Goal: Task Accomplishment & Management: Complete application form

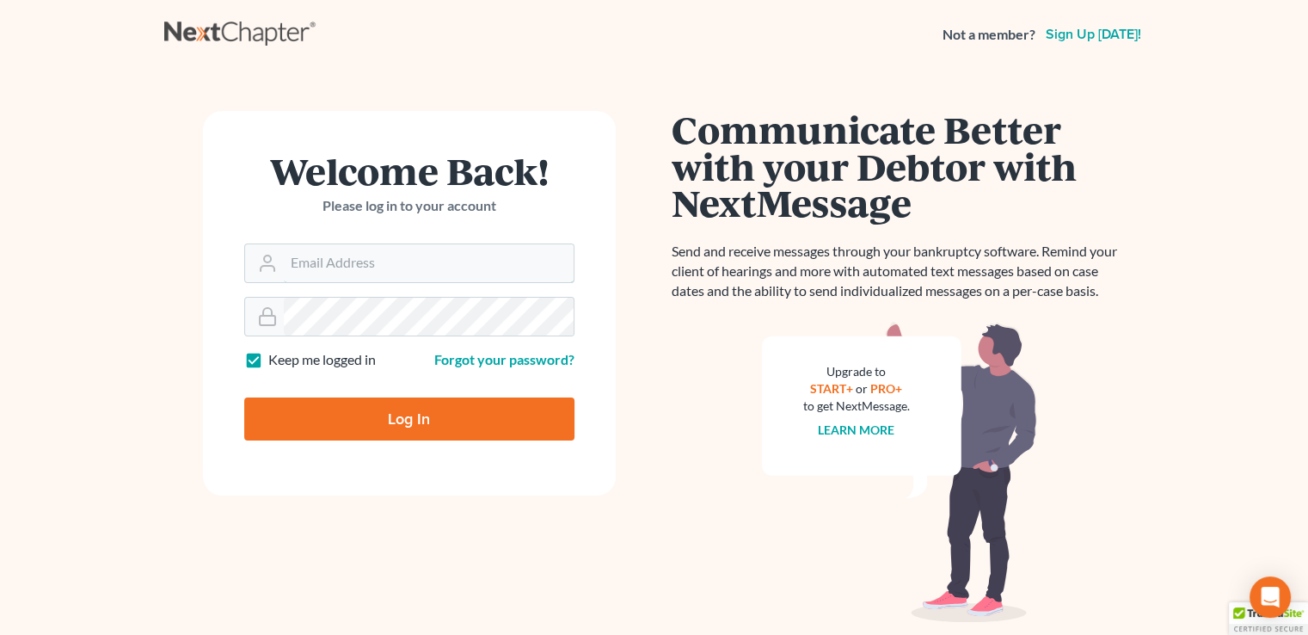
type input "johnson@dsouzalegal.com"
click at [423, 415] on input "Log In" at bounding box center [409, 418] width 330 height 43
type input "Thinking..."
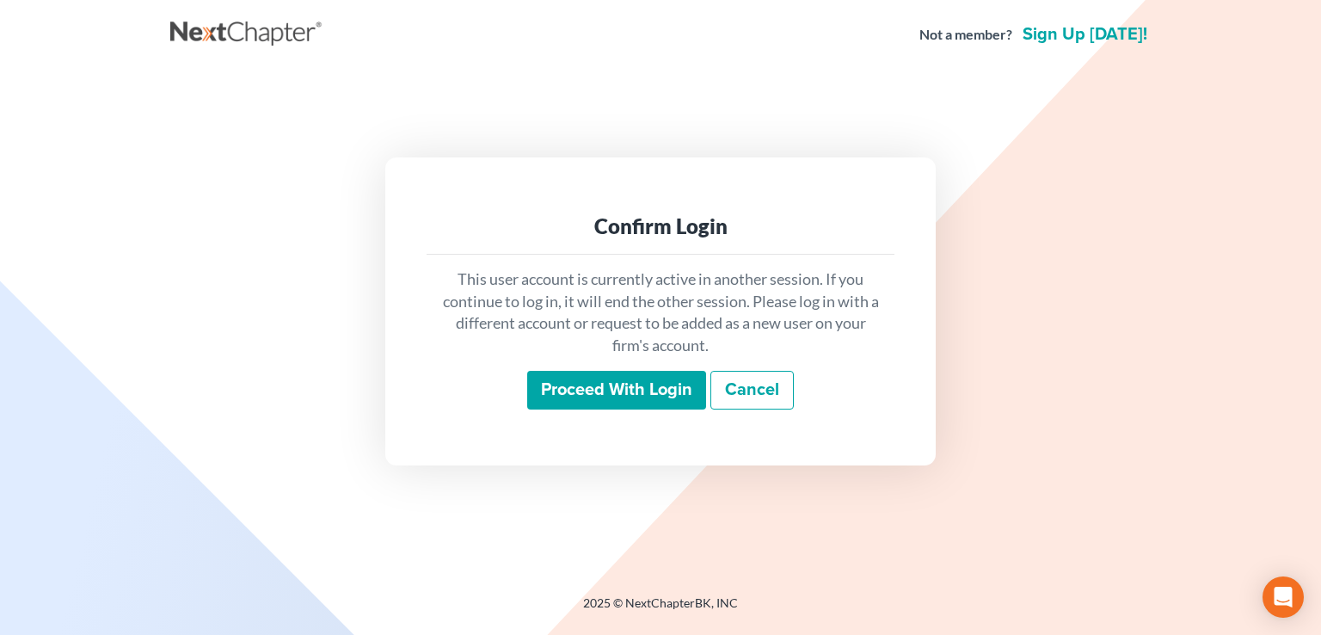
click at [628, 390] on input "Proceed with login" at bounding box center [616, 391] width 179 height 40
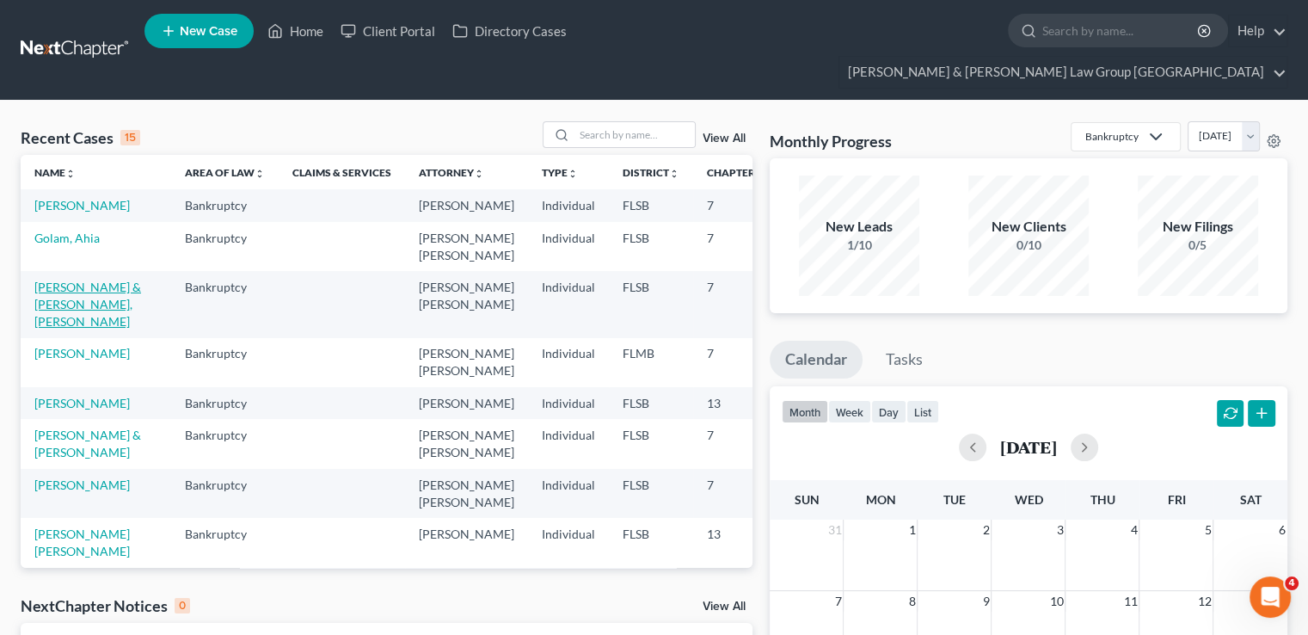
click at [55, 304] on link "[PERSON_NAME] & [PERSON_NAME], [PERSON_NAME]" at bounding box center [87, 303] width 107 height 49
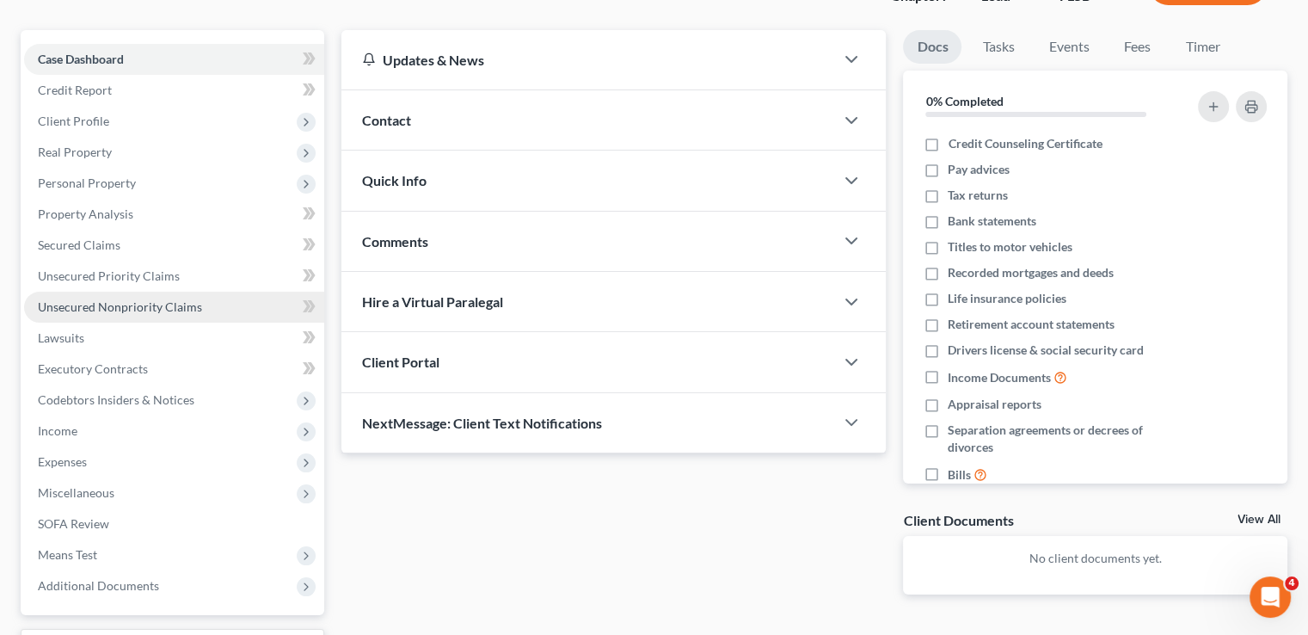
scroll to position [172, 0]
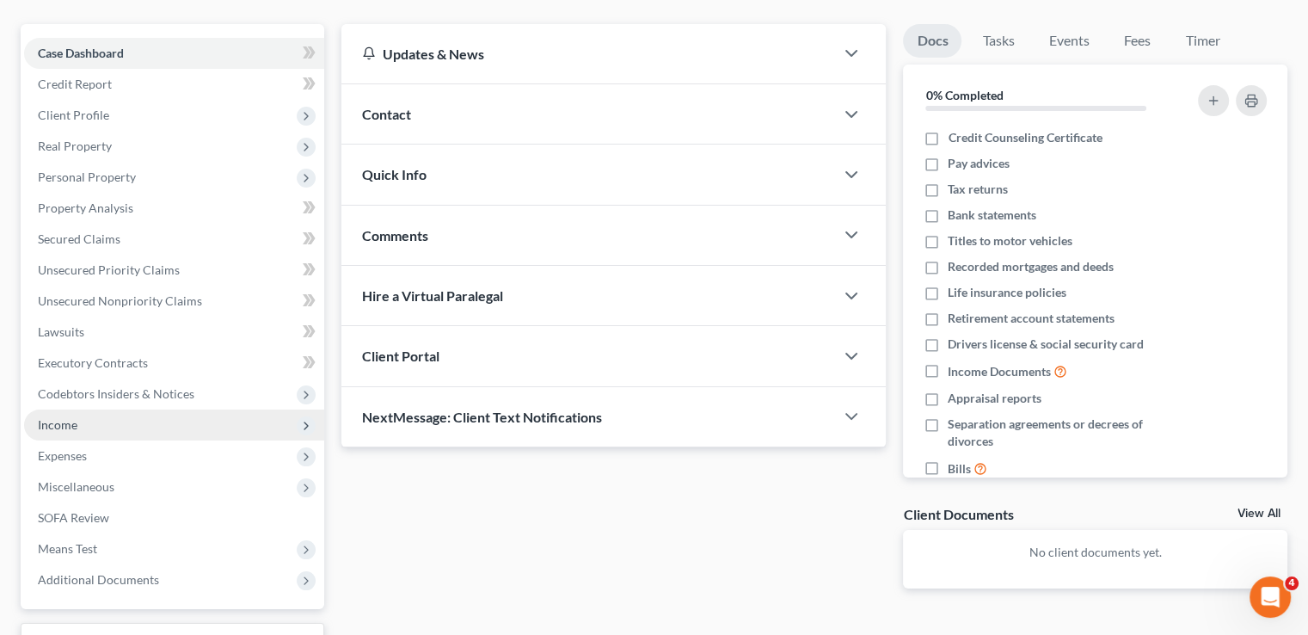
click at [64, 417] on span "Income" at bounding box center [58, 424] width 40 height 15
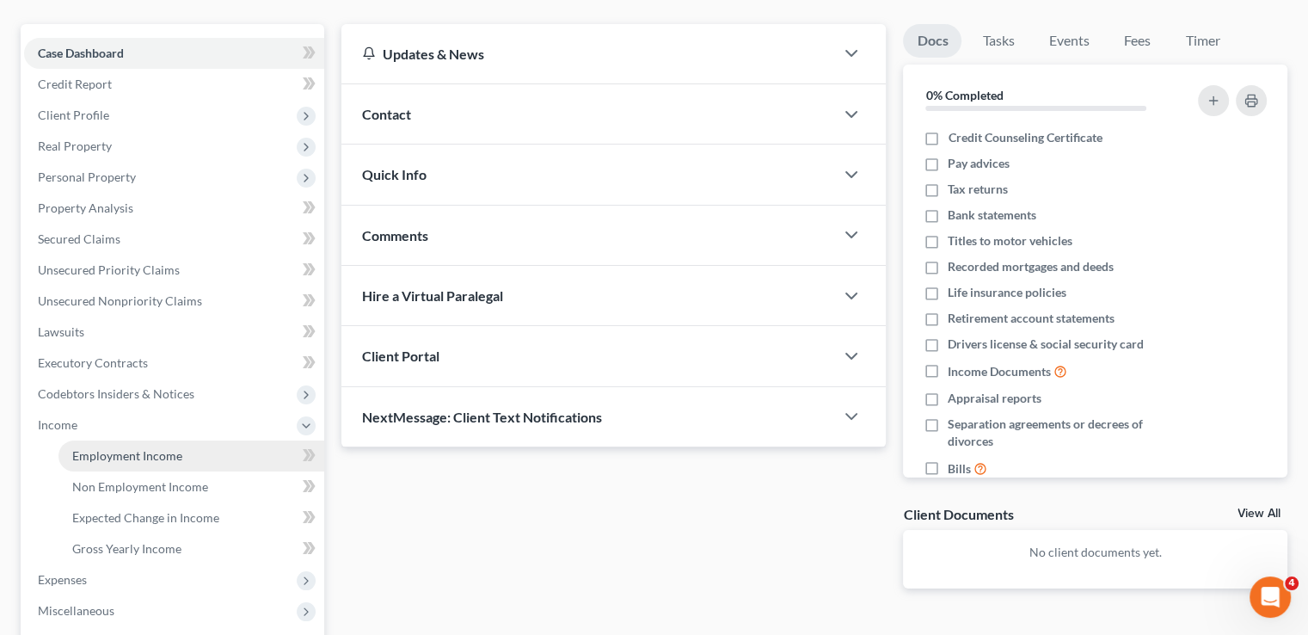
click at [96, 448] on span "Employment Income" at bounding box center [127, 455] width 110 height 15
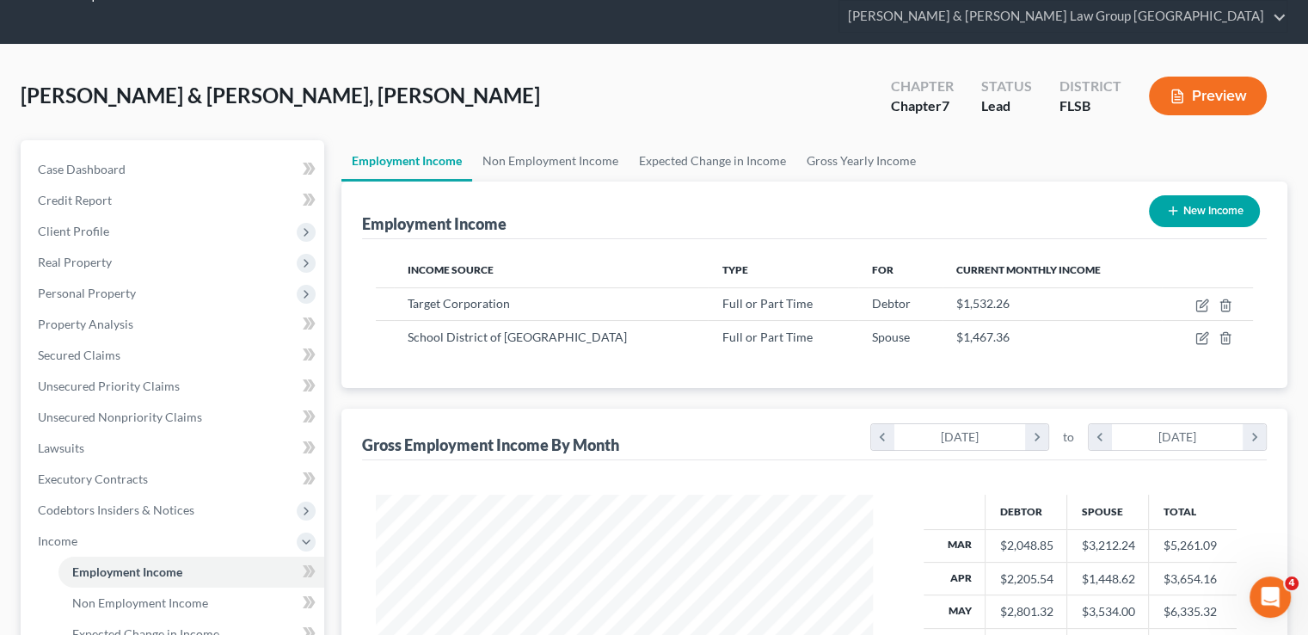
scroll to position [86, 0]
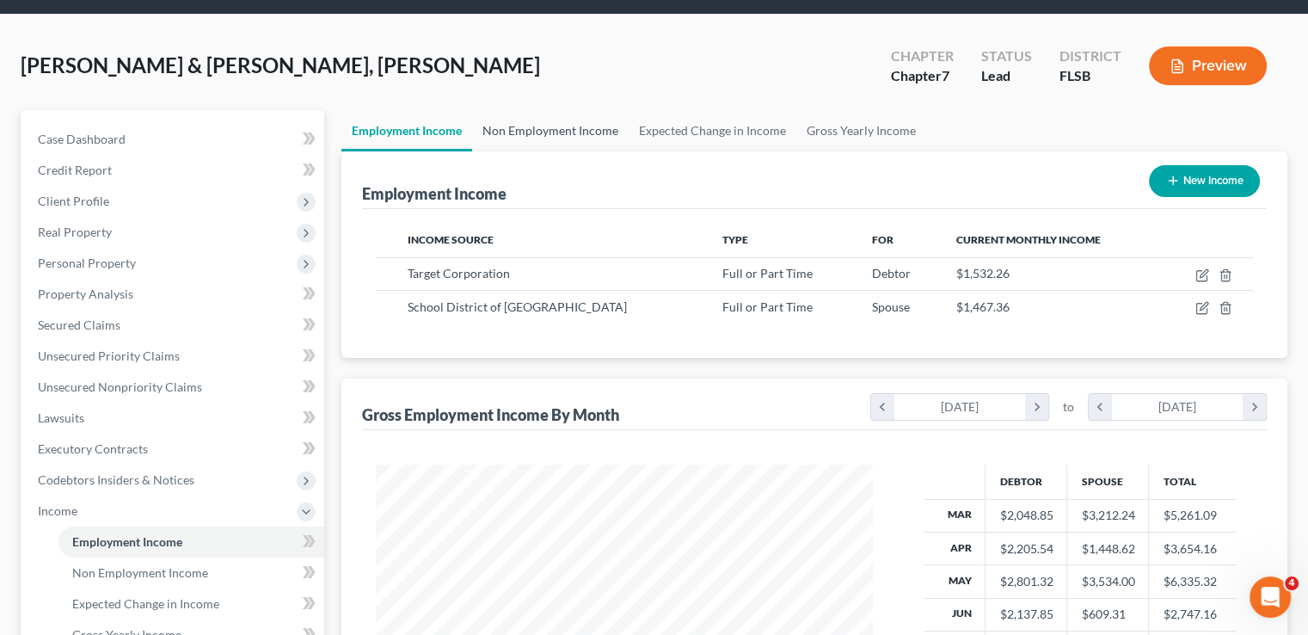
click at [587, 110] on link "Non Employment Income" at bounding box center [550, 130] width 156 height 41
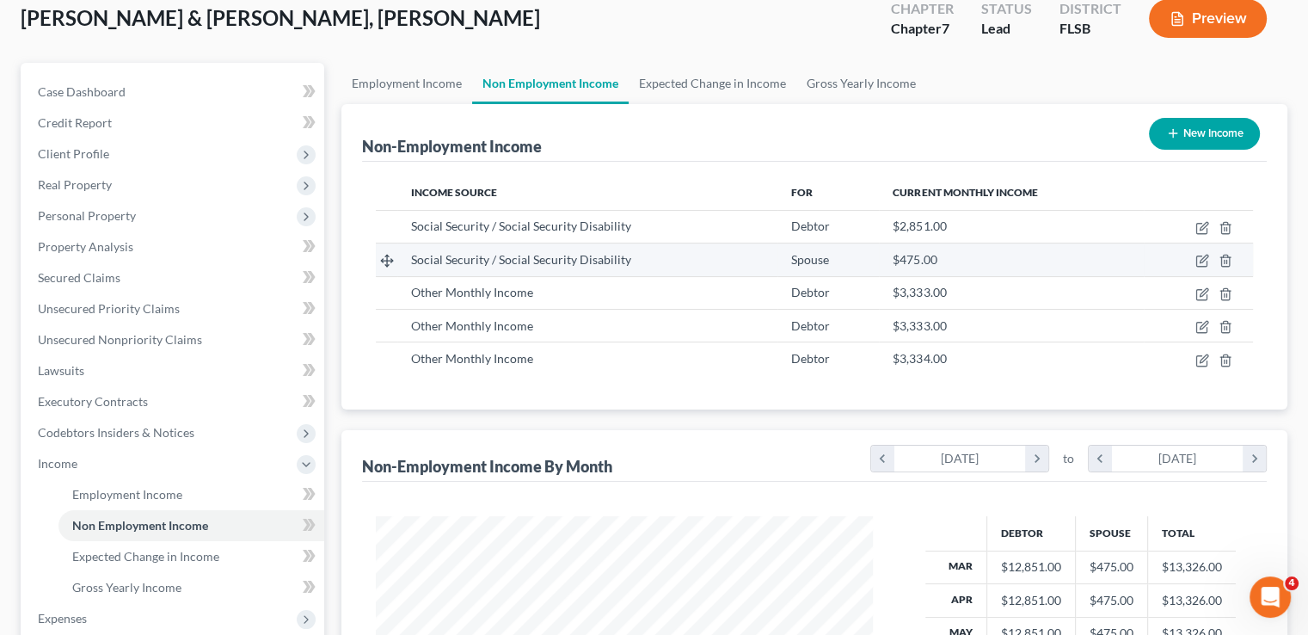
scroll to position [258, 0]
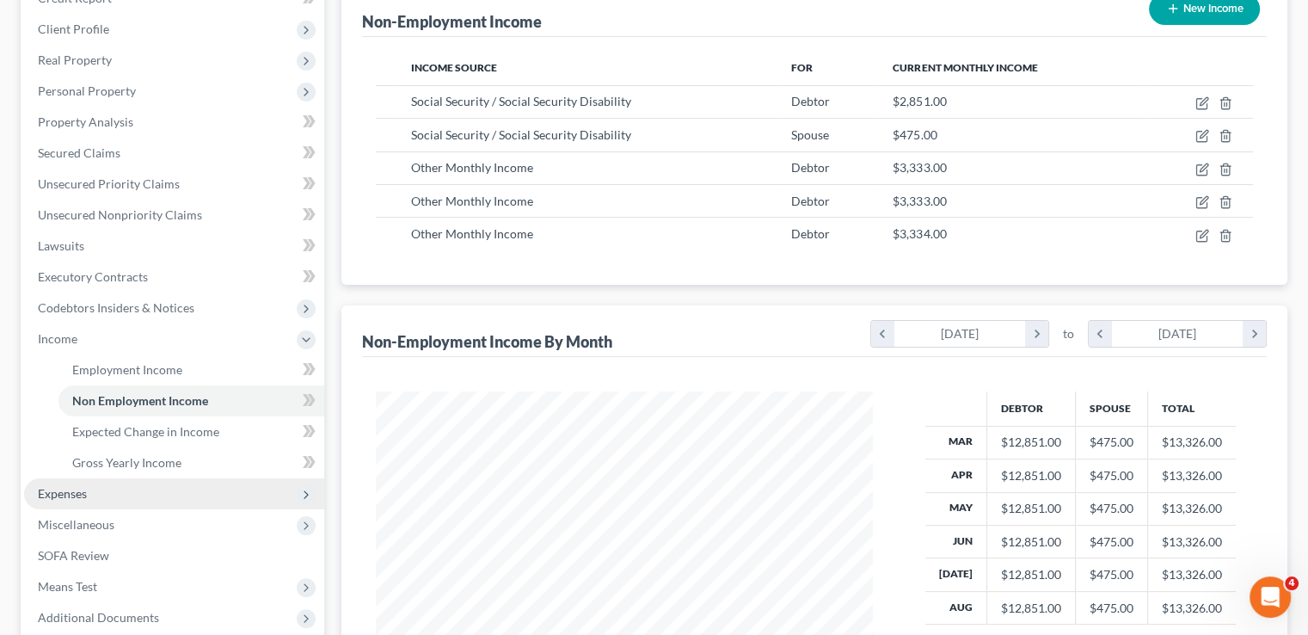
click at [119, 478] on span "Expenses" at bounding box center [174, 493] width 300 height 31
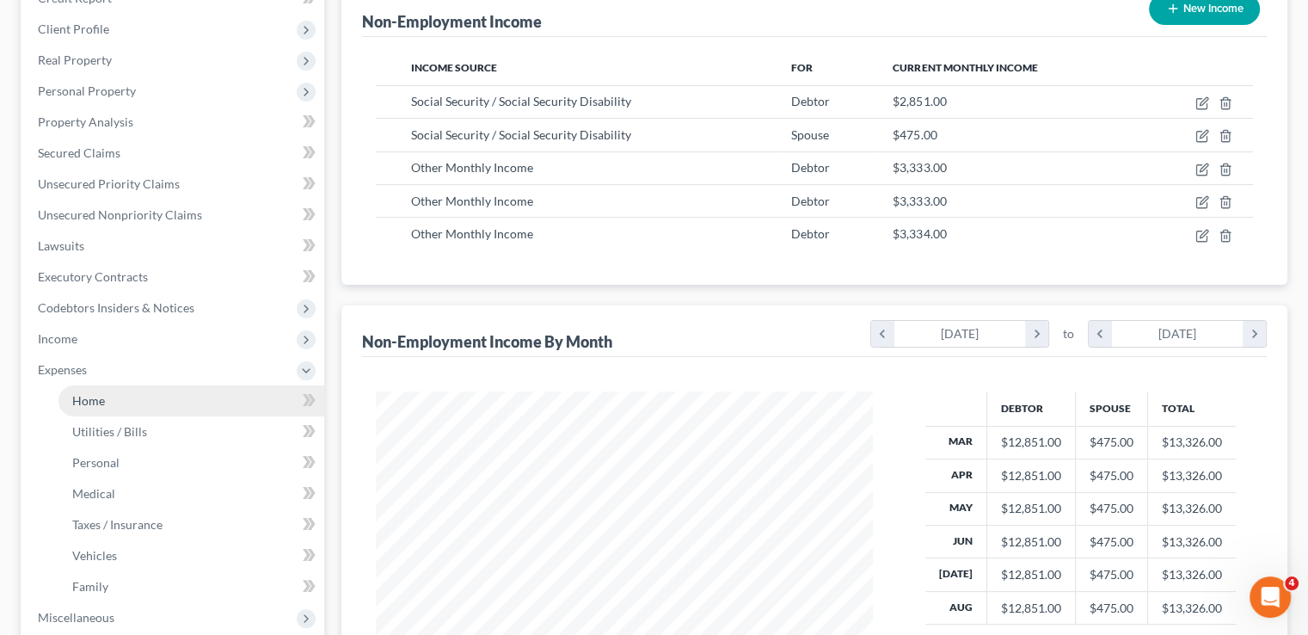
click at [119, 385] on link "Home" at bounding box center [191, 400] width 266 height 31
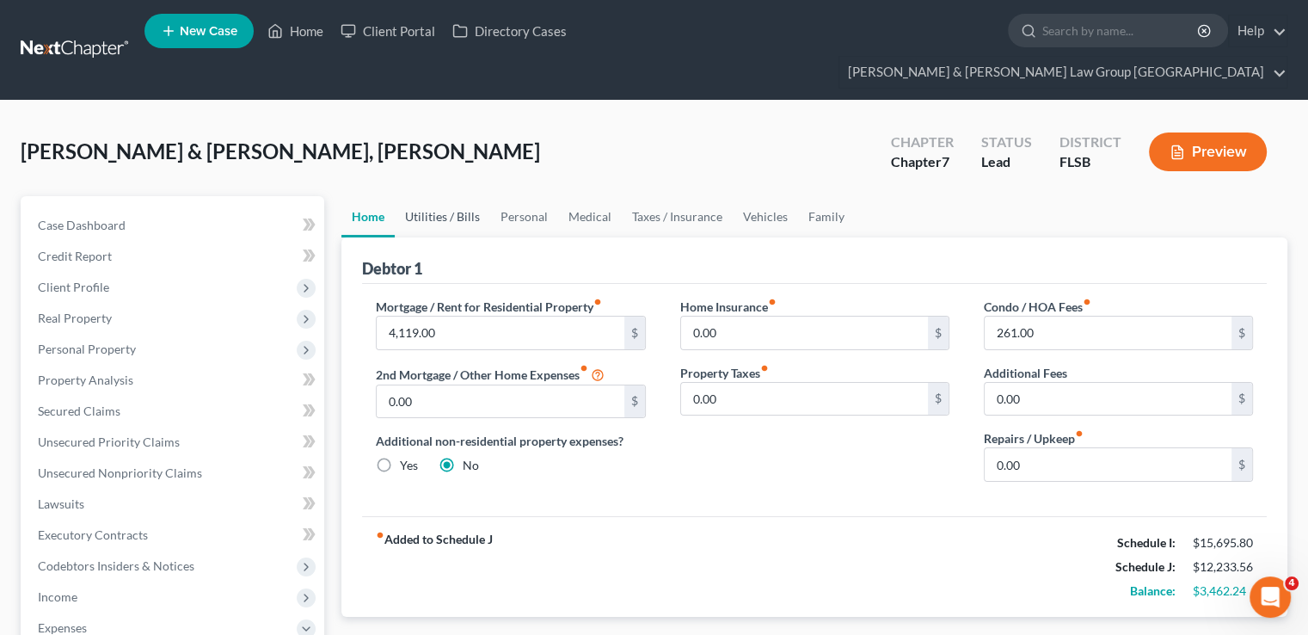
click at [461, 197] on link "Utilities / Bills" at bounding box center [442, 216] width 95 height 41
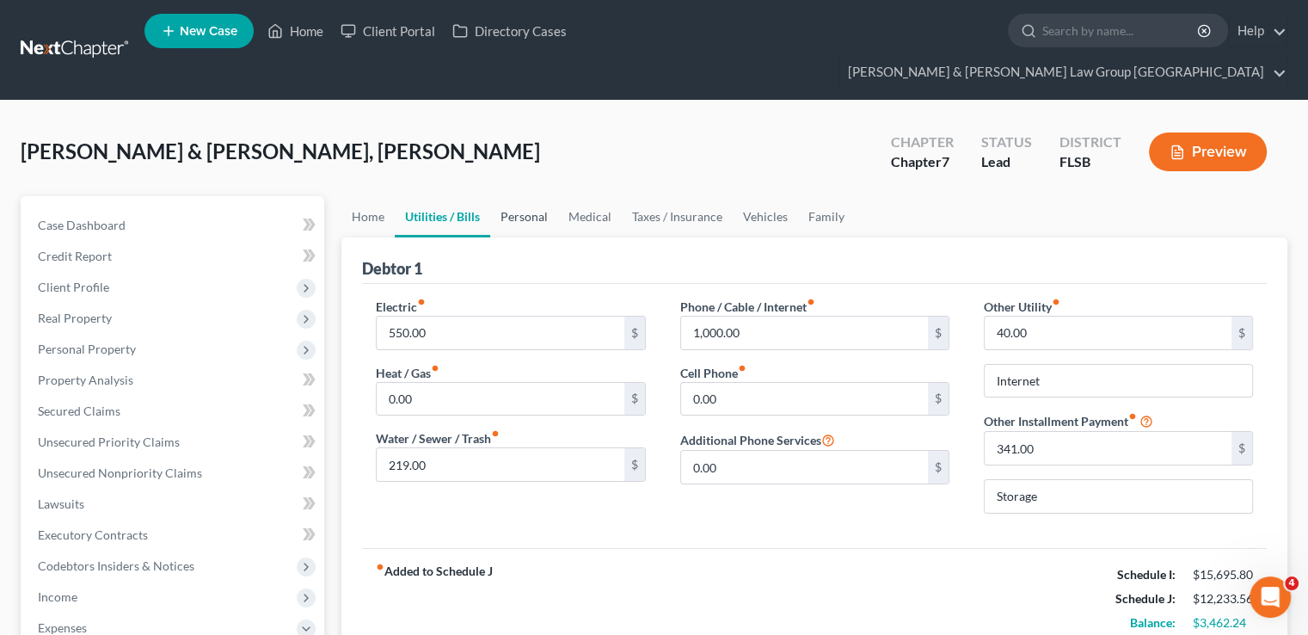
click at [522, 196] on link "Personal" at bounding box center [524, 216] width 68 height 41
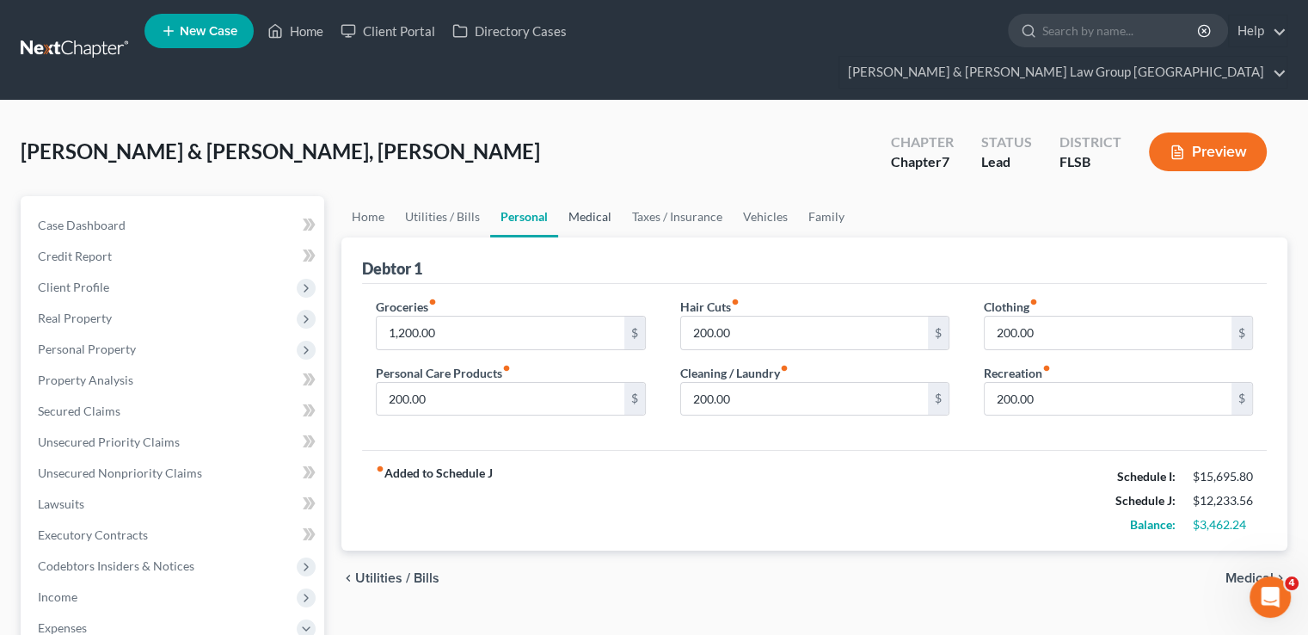
click at [584, 196] on link "Medical" at bounding box center [590, 216] width 64 height 41
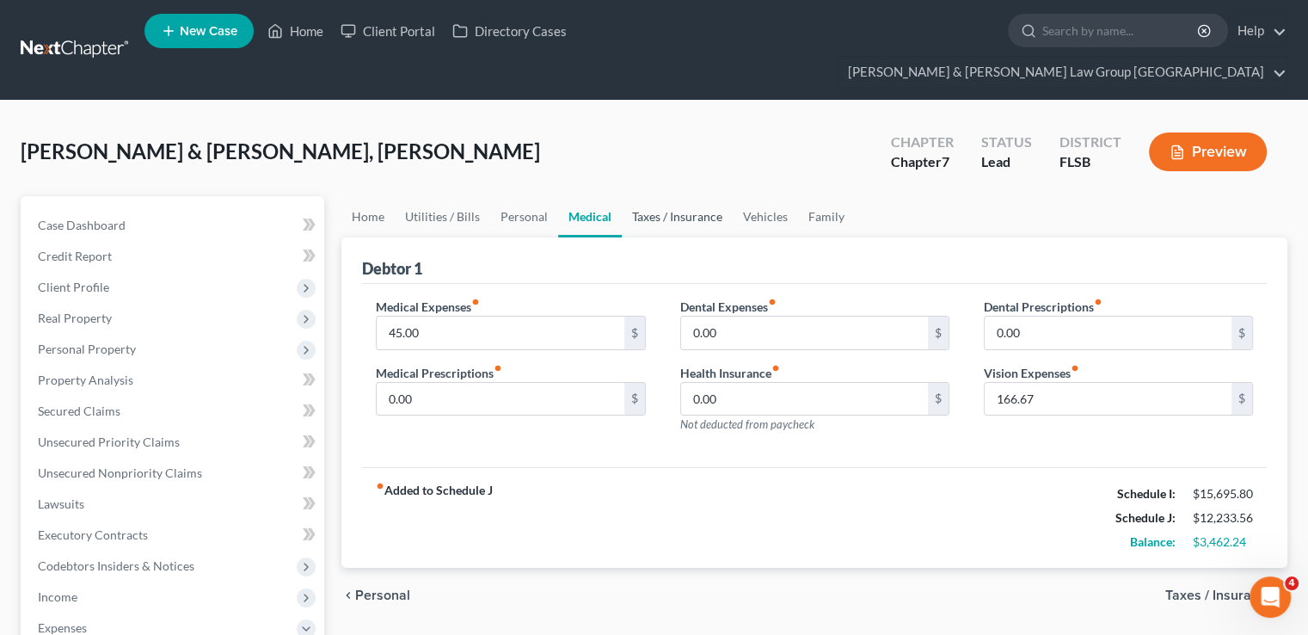
click at [633, 196] on link "Taxes / Insurance" at bounding box center [677, 216] width 111 height 41
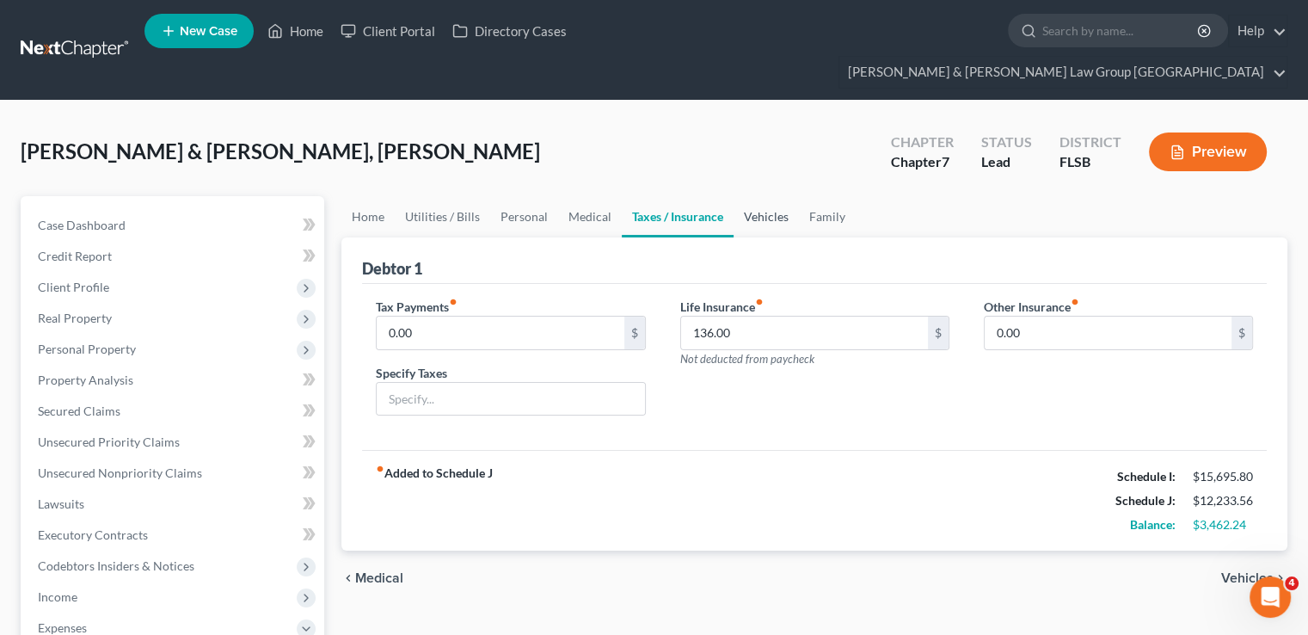
click at [762, 196] on link "Vehicles" at bounding box center [765, 216] width 65 height 41
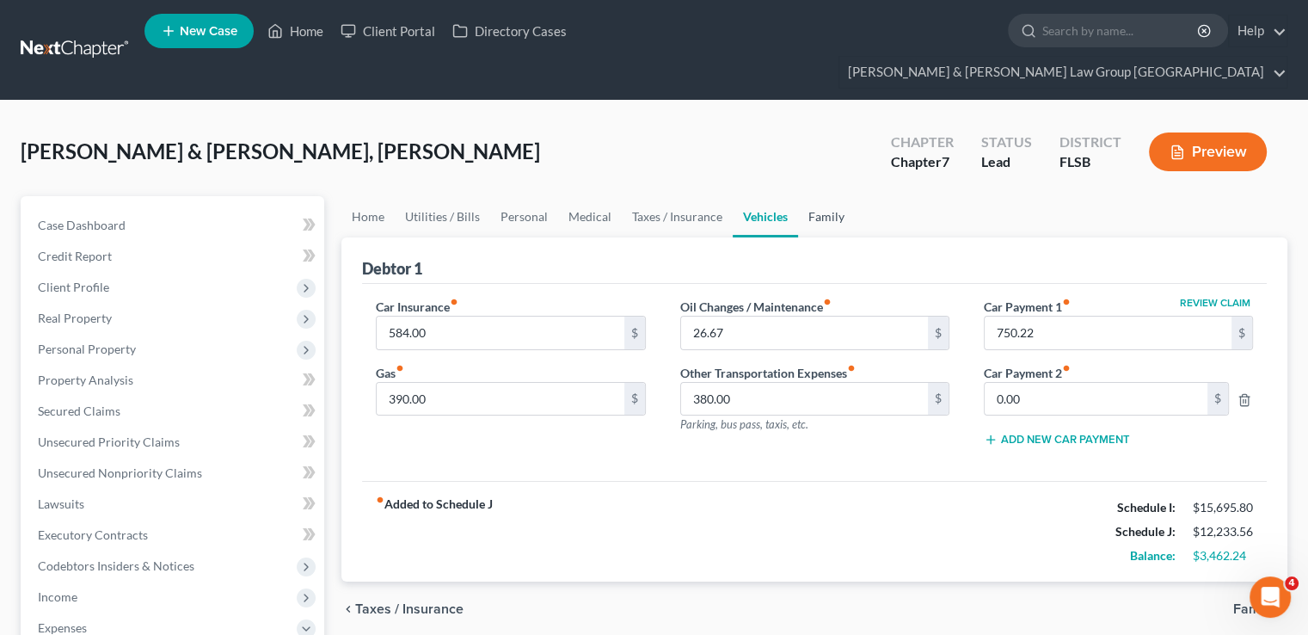
click at [815, 196] on link "Family" at bounding box center [826, 216] width 57 height 41
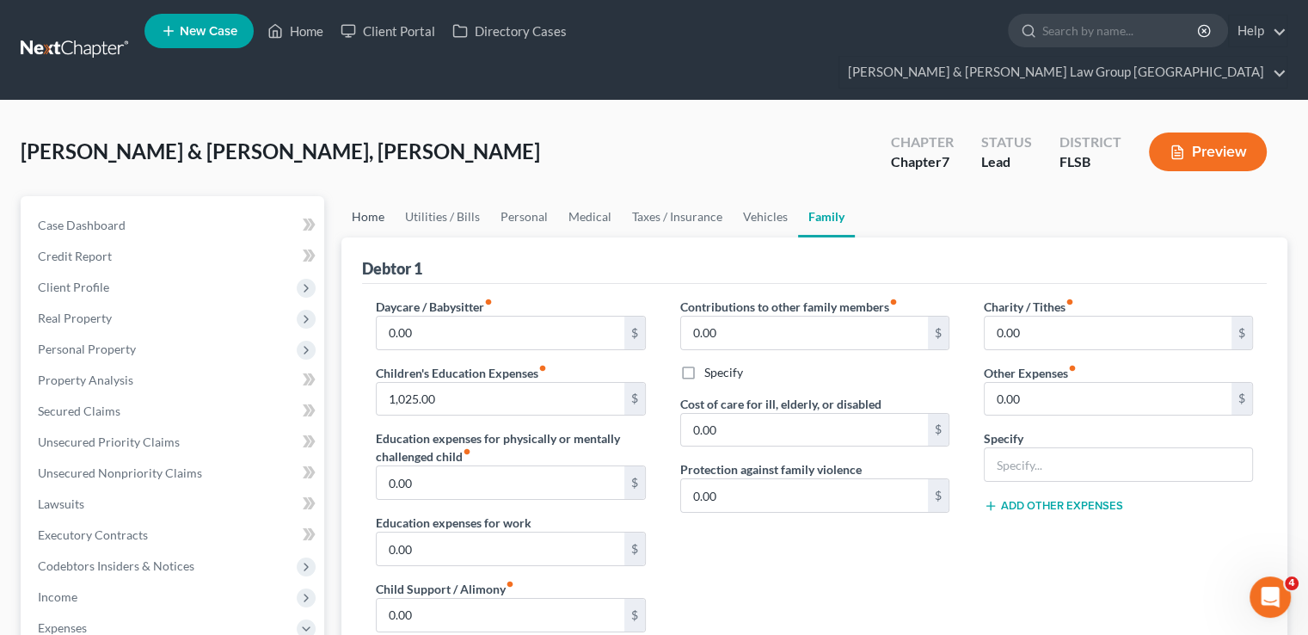
click at [379, 196] on link "Home" at bounding box center [367, 216] width 53 height 41
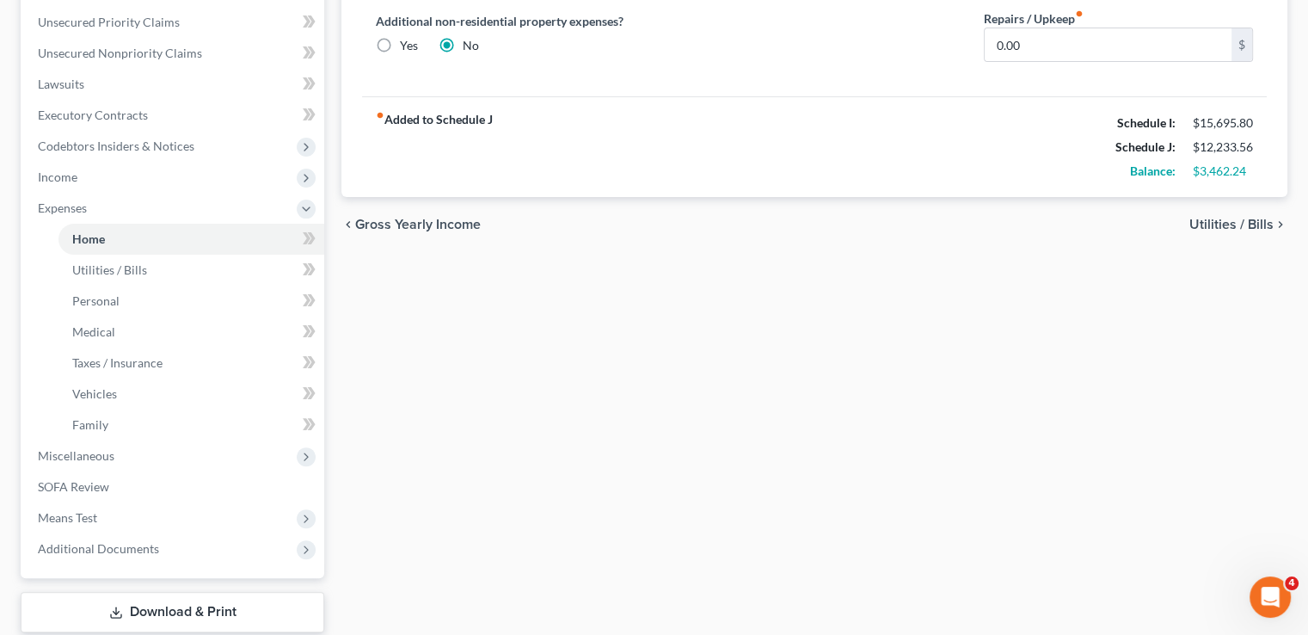
scroll to position [430, 0]
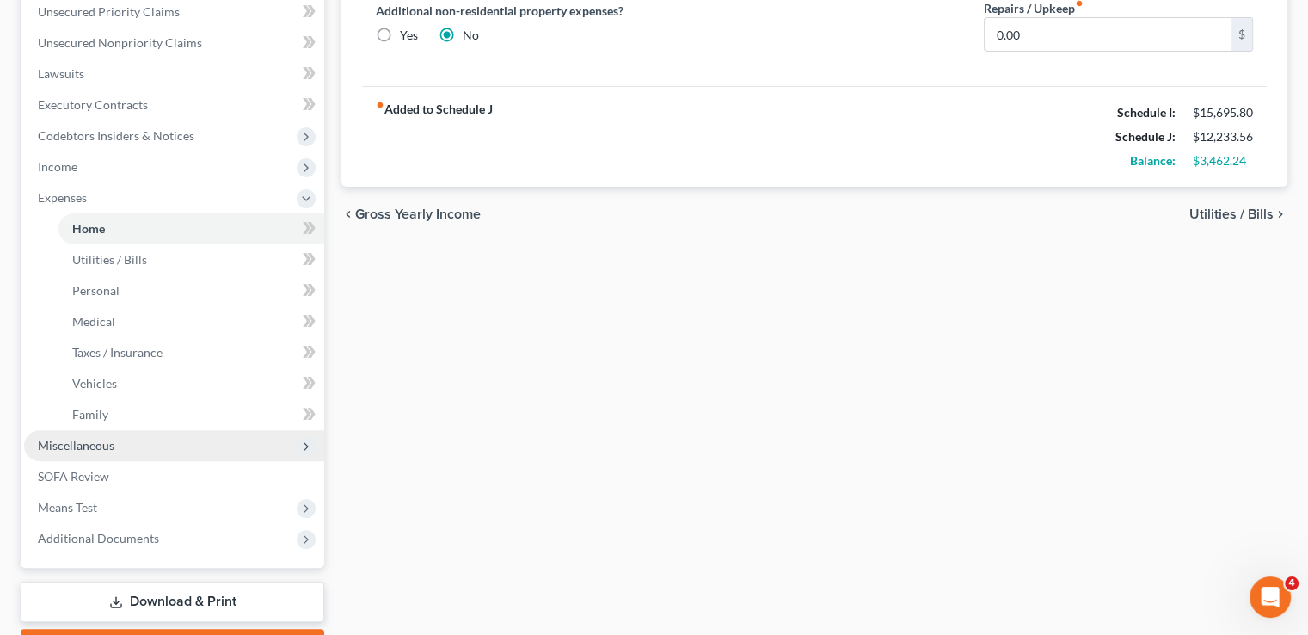
click at [102, 438] on span "Miscellaneous" at bounding box center [76, 445] width 77 height 15
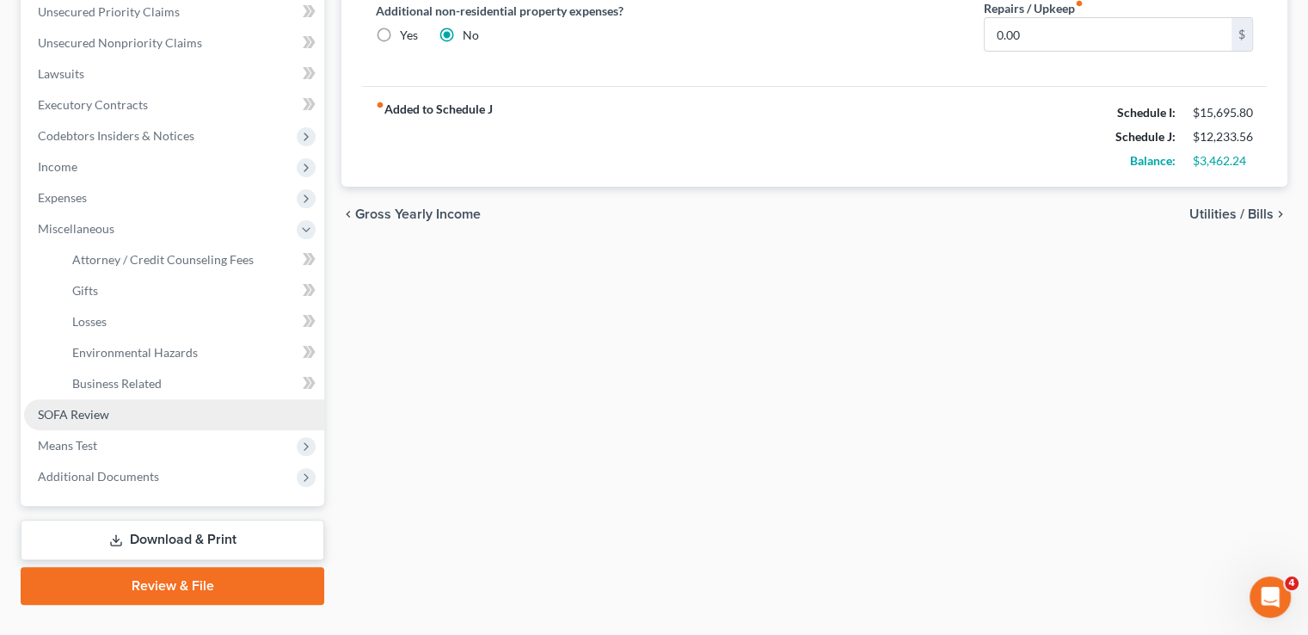
click at [101, 407] on span "SOFA Review" at bounding box center [73, 414] width 71 height 15
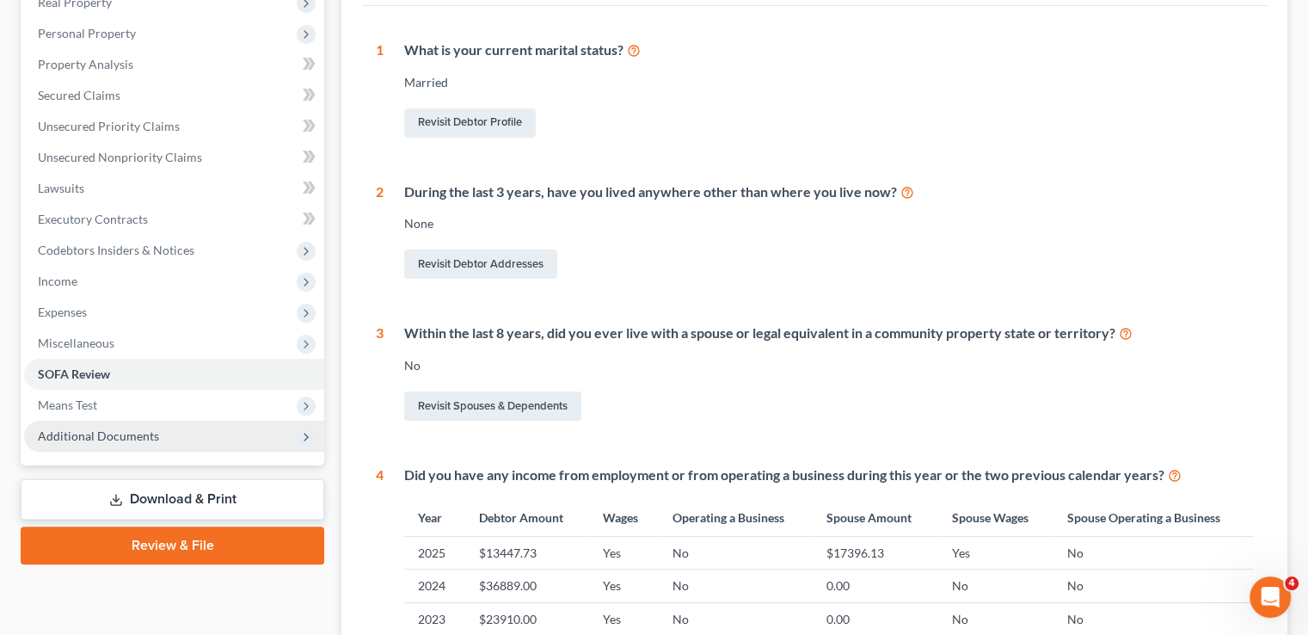
scroll to position [206, 0]
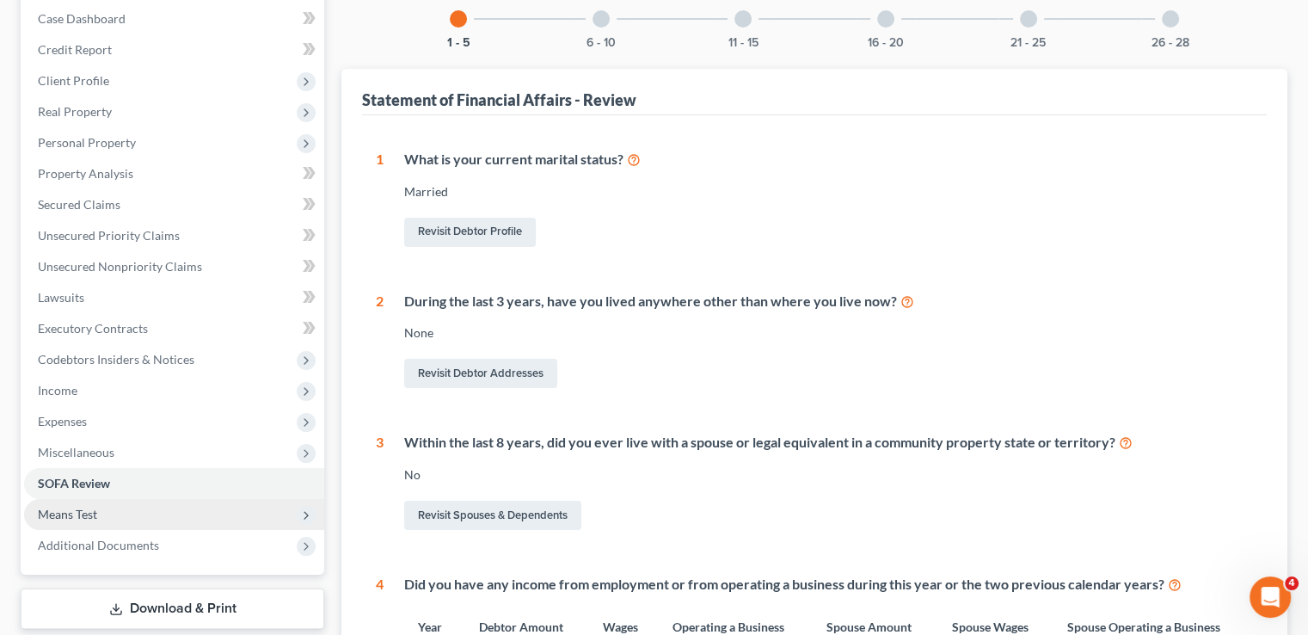
click at [80, 506] on span "Means Test" at bounding box center [67, 513] width 59 height 15
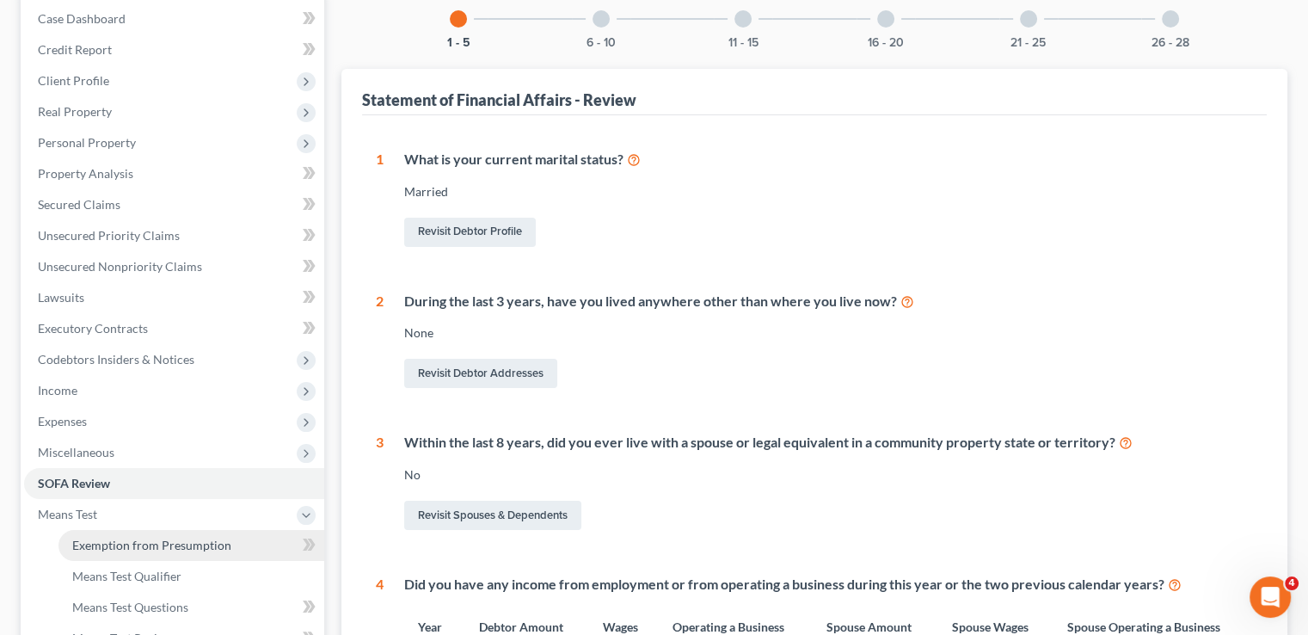
click at [116, 537] on span "Exemption from Presumption" at bounding box center [151, 544] width 159 height 15
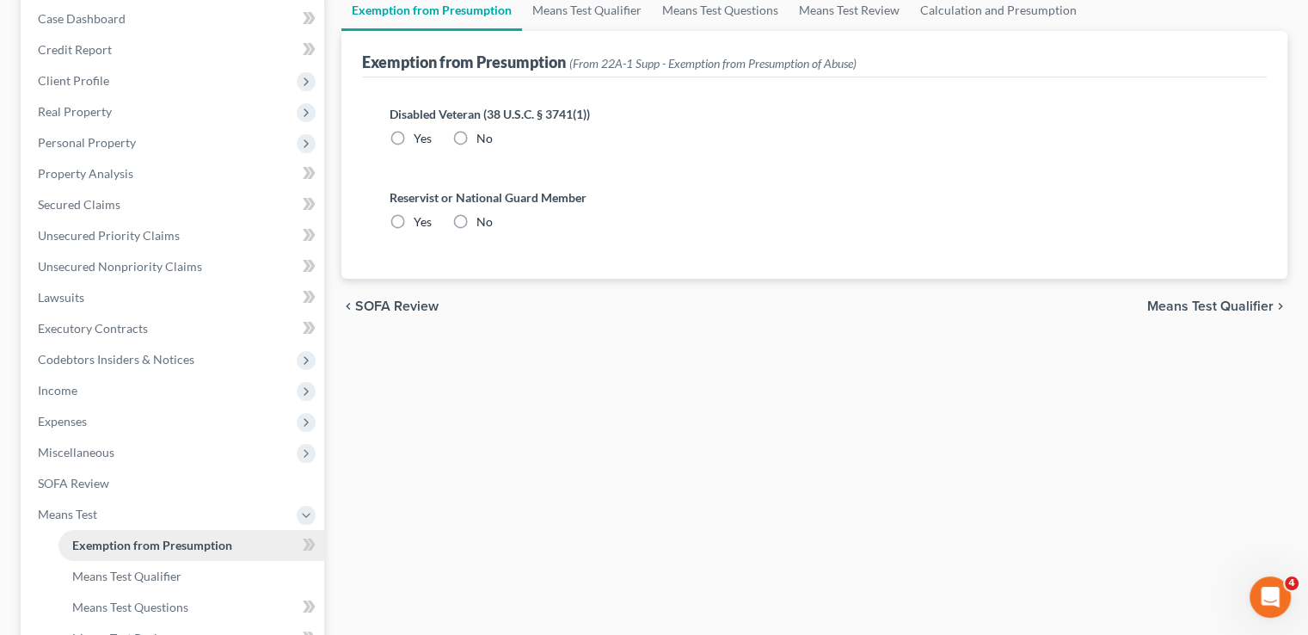
radio input "true"
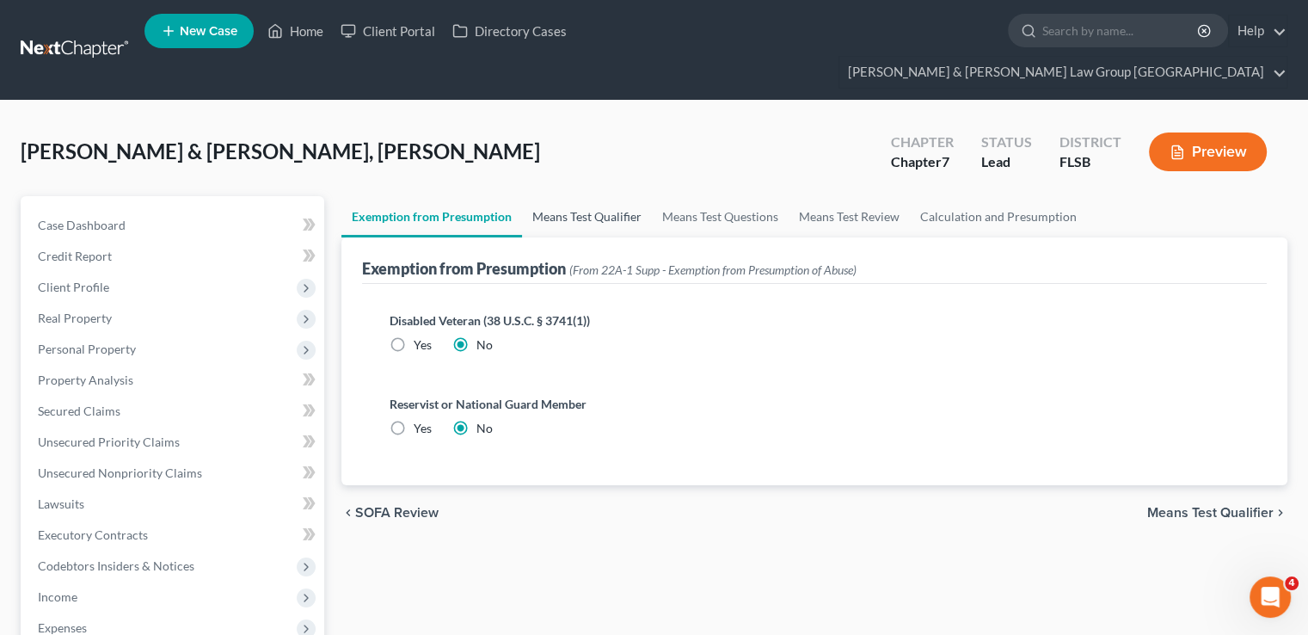
click at [581, 196] on link "Means Test Qualifier" at bounding box center [587, 216] width 130 height 41
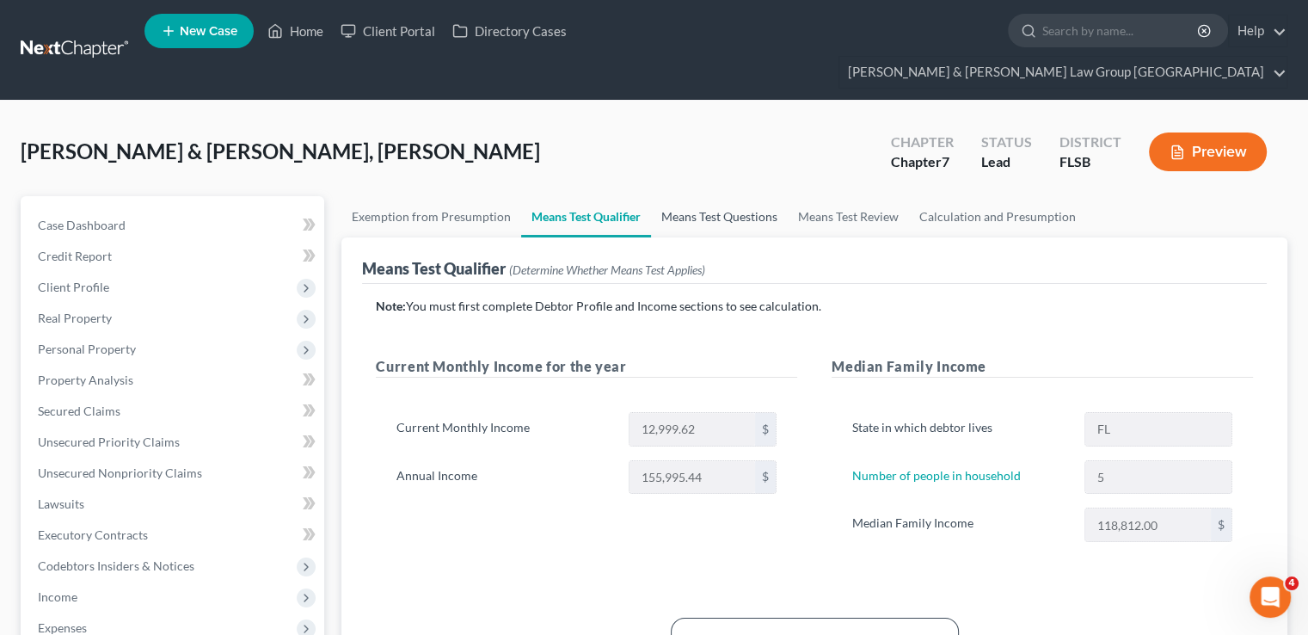
click at [703, 196] on link "Means Test Questions" at bounding box center [719, 216] width 137 height 41
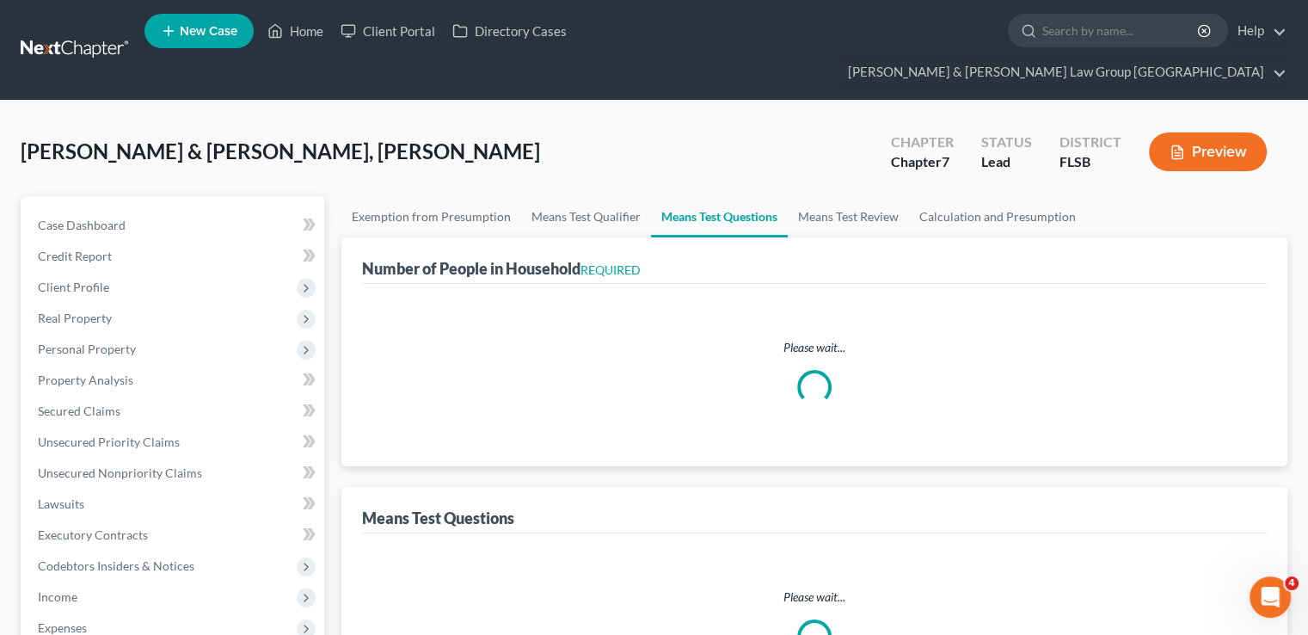
select select "1"
select select "60"
select select "0"
select select "60"
select select "3"
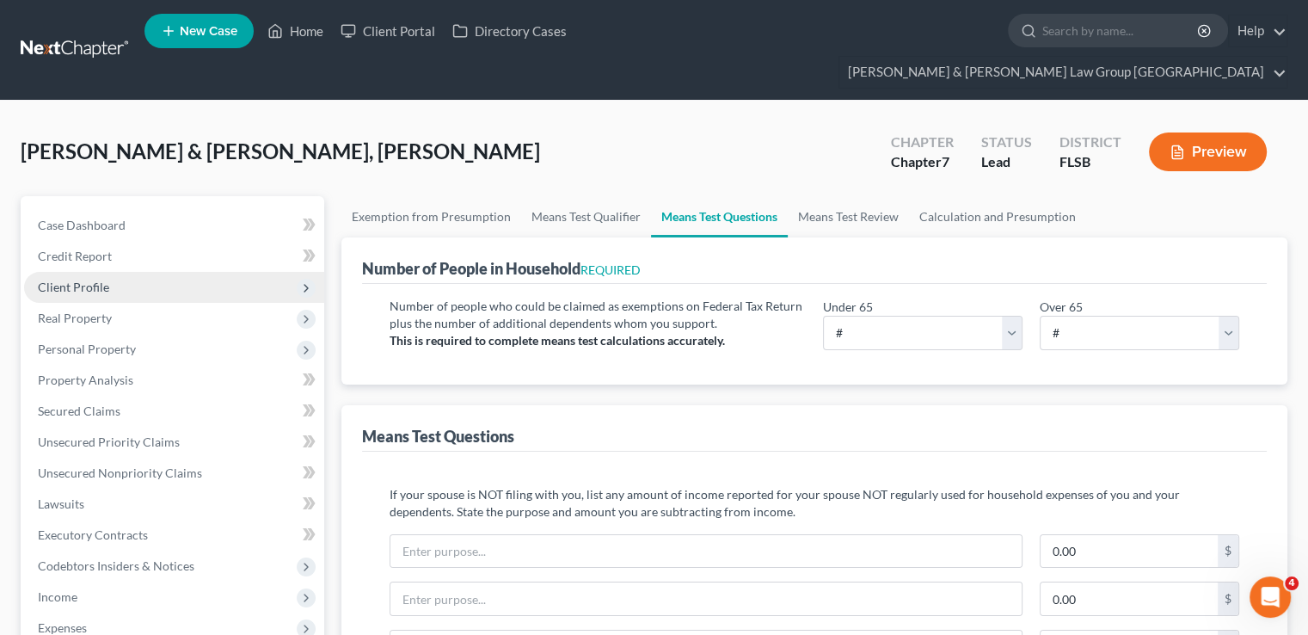
click at [122, 272] on span "Client Profile" at bounding box center [174, 287] width 300 height 31
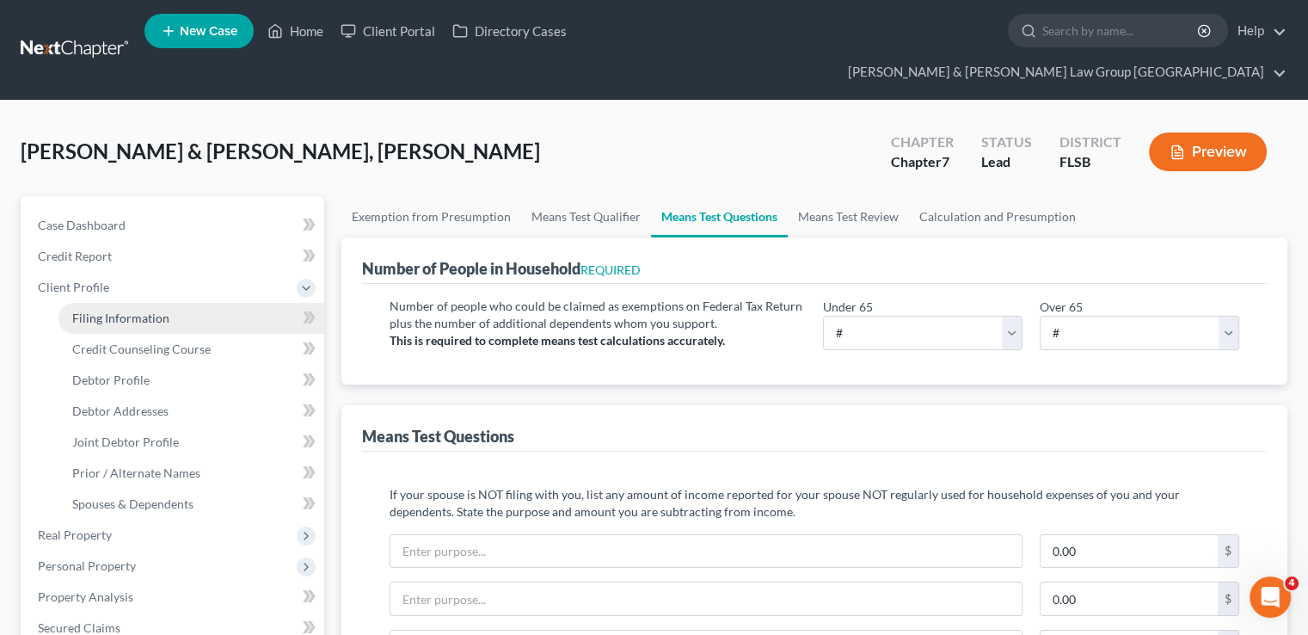
click at [148, 310] on span "Filing Information" at bounding box center [120, 317] width 97 height 15
select select "1"
select select "0"
select select "9"
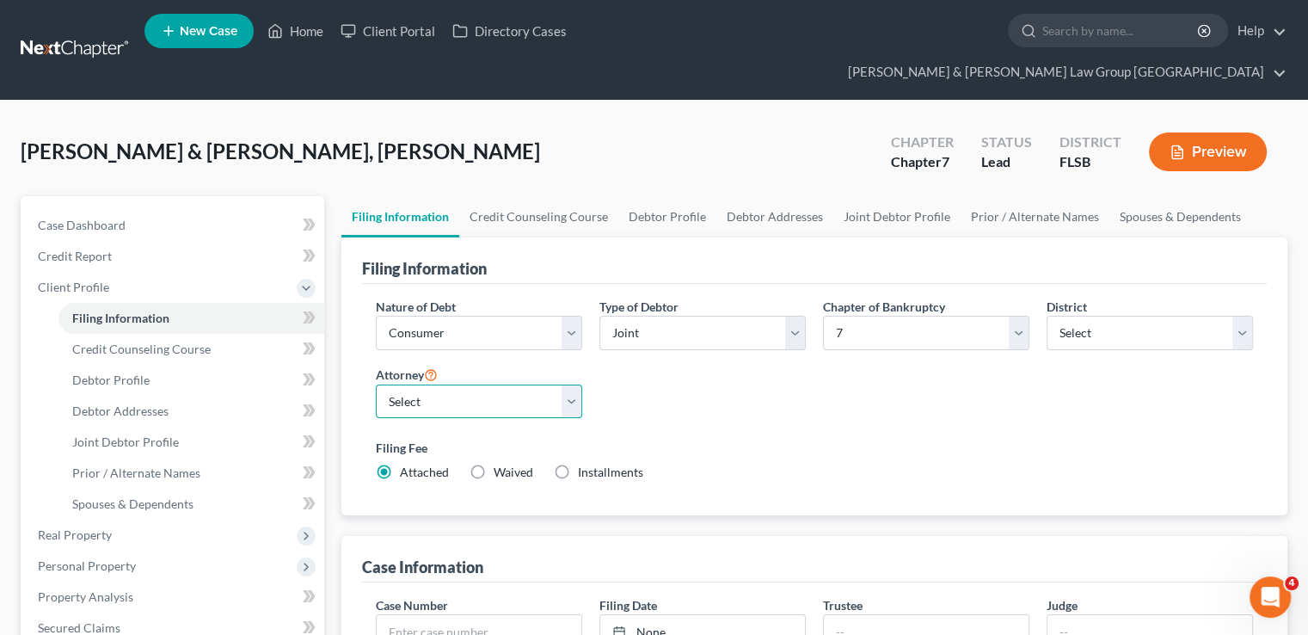
click at [574, 384] on select "Select [PERSON_NAME] - FLSB [PERSON_NAME] - FLSB [PERSON_NAME] [PERSON_NAME] - …" at bounding box center [479, 401] width 206 height 34
select select "0"
click at [376, 384] on select "Select [PERSON_NAME] - FLSB [PERSON_NAME] - FLSB [PERSON_NAME] [PERSON_NAME] - …" at bounding box center [479, 401] width 206 height 34
click at [514, 196] on link "Credit Counseling Course" at bounding box center [538, 216] width 159 height 41
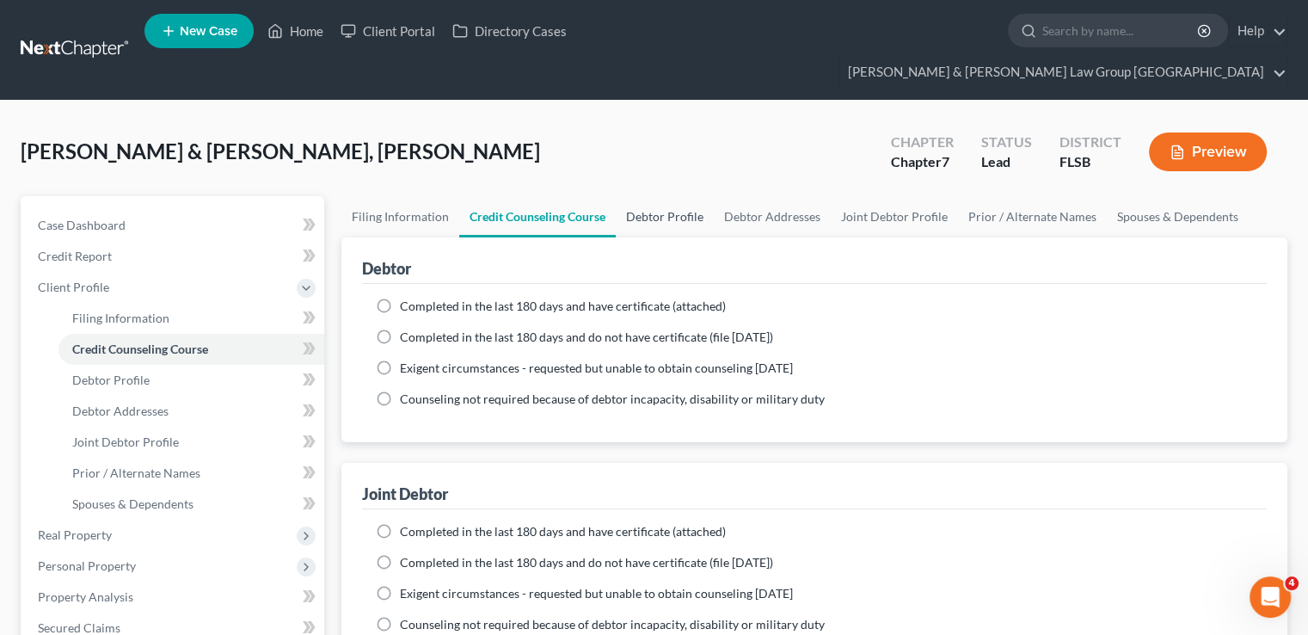
click at [657, 196] on link "Debtor Profile" at bounding box center [665, 216] width 98 height 41
select select "1"
select select "4"
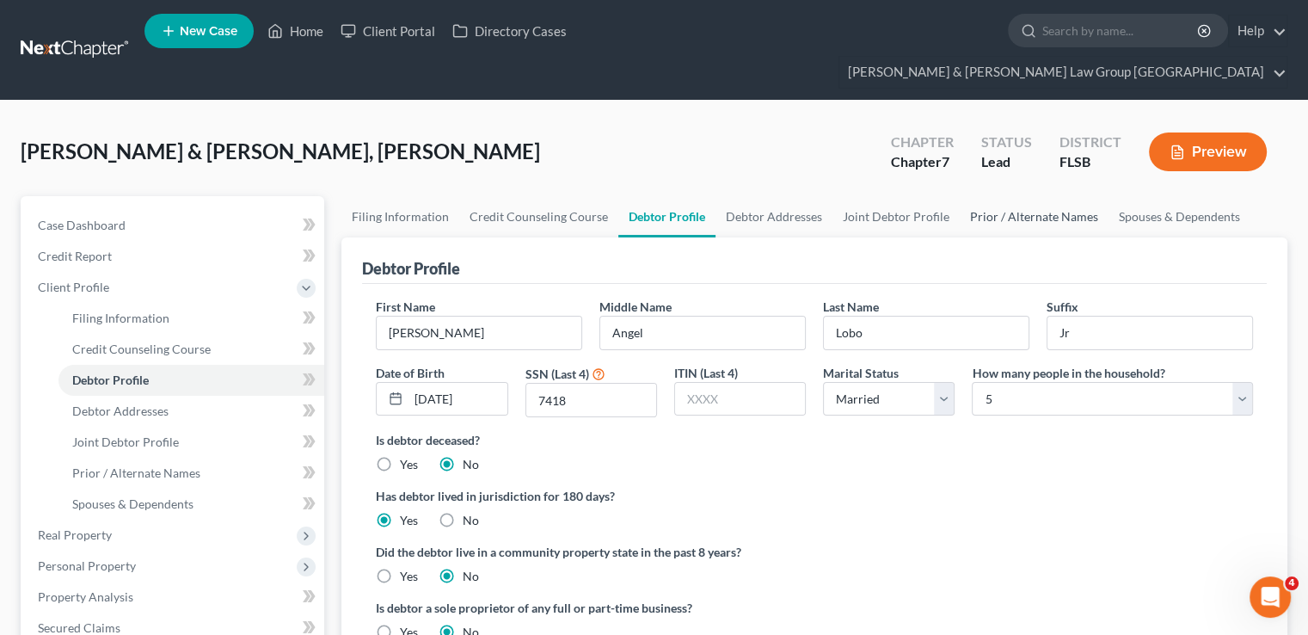
click at [1058, 196] on link "Prior / Alternate Names" at bounding box center [1034, 216] width 149 height 41
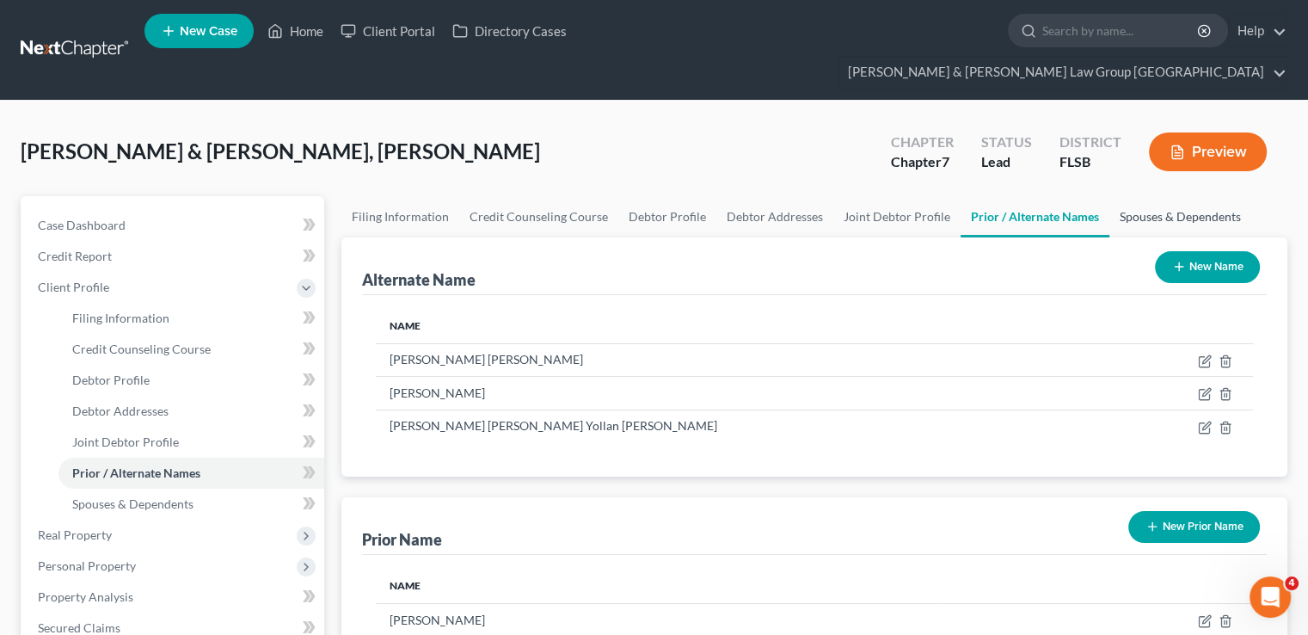
click at [1122, 196] on link "Spouses & Dependents" at bounding box center [1180, 216] width 142 height 41
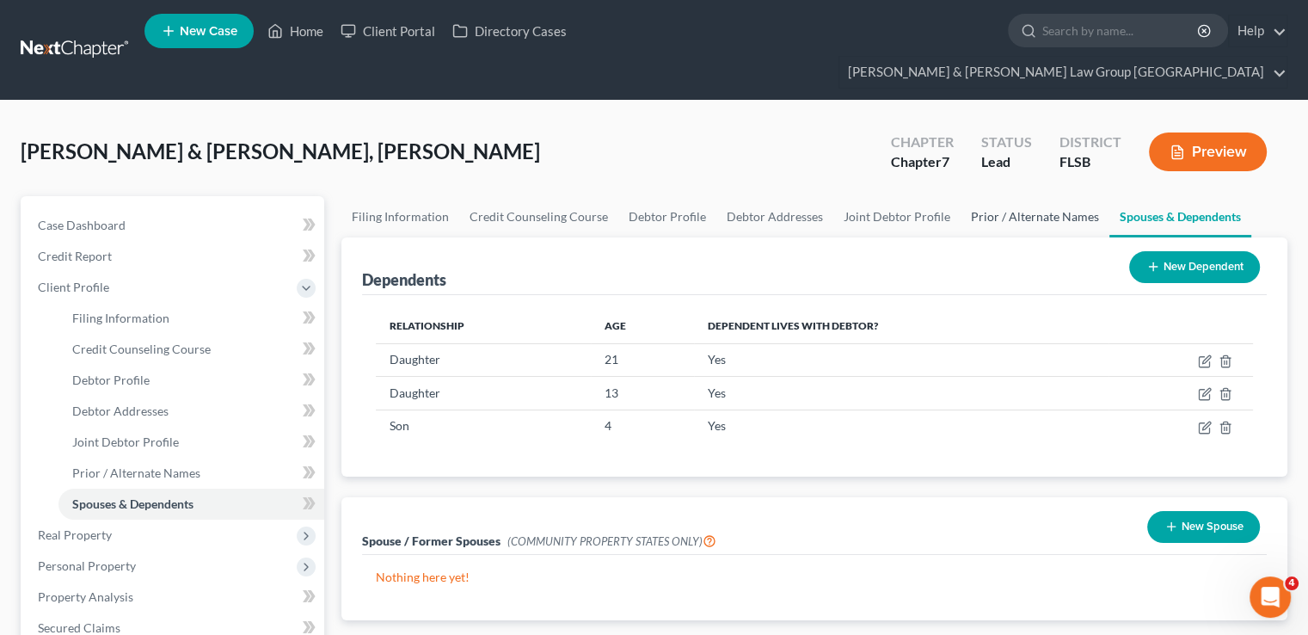
click at [1030, 196] on link "Prior / Alternate Names" at bounding box center [1034, 216] width 149 height 41
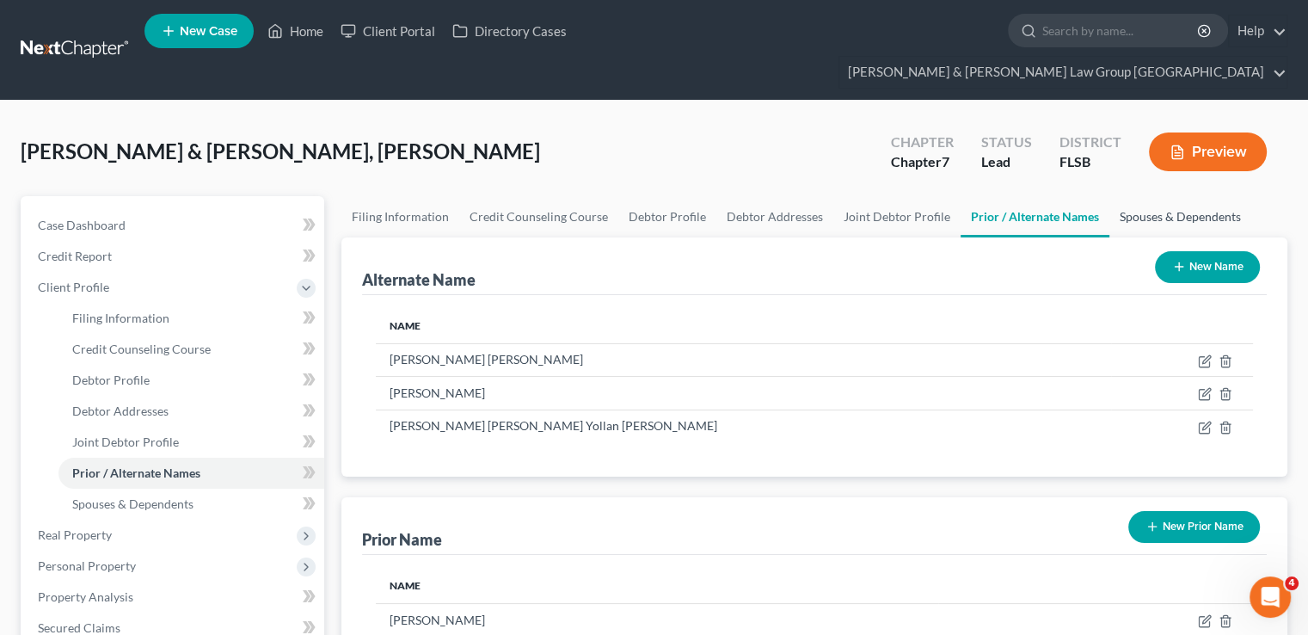
click at [1143, 196] on link "Spouses & Dependents" at bounding box center [1180, 216] width 142 height 41
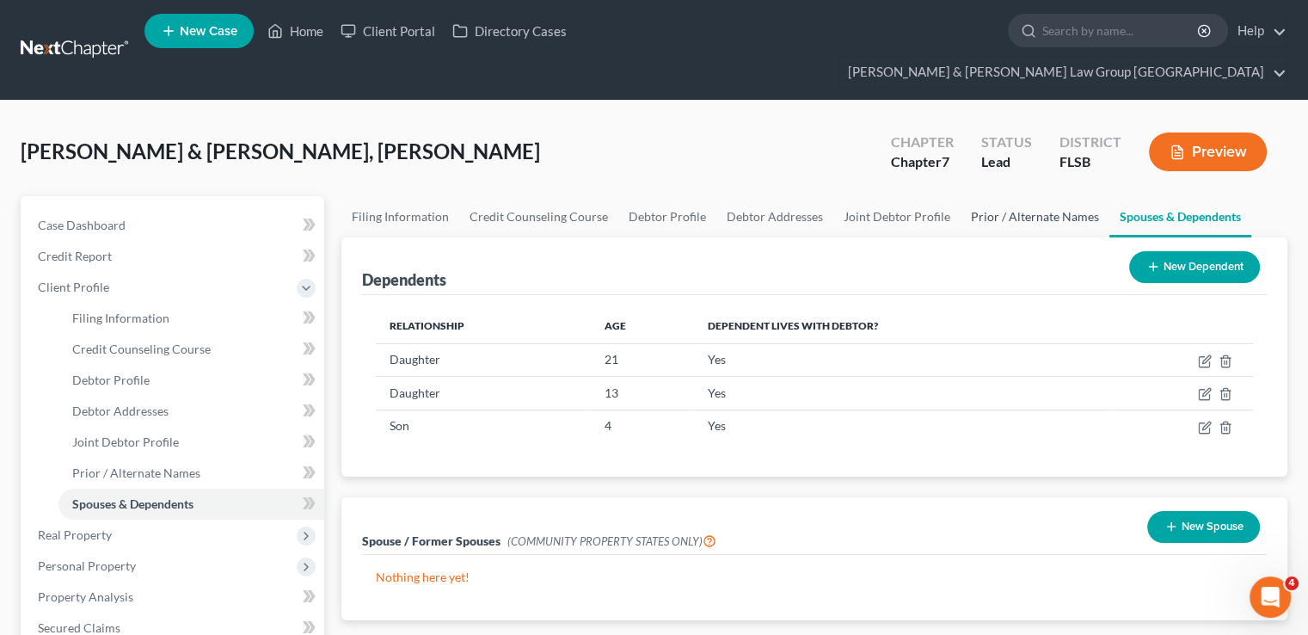
click at [1008, 196] on link "Prior / Alternate Names" at bounding box center [1034, 216] width 149 height 41
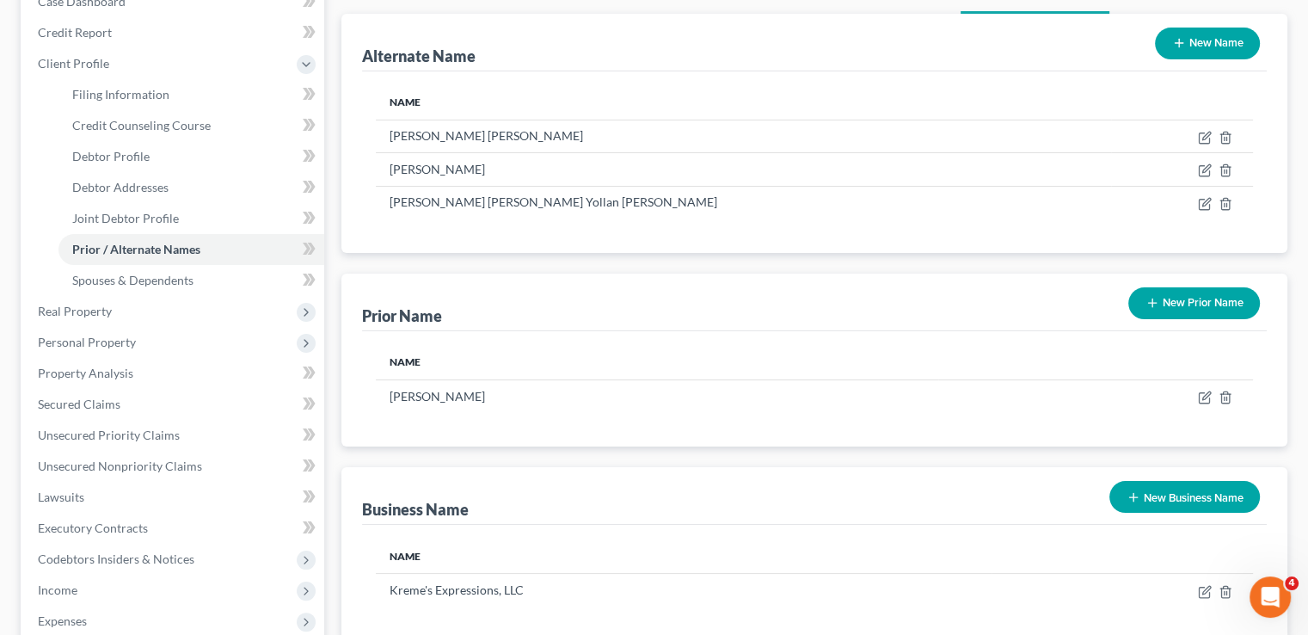
scroll to position [86, 0]
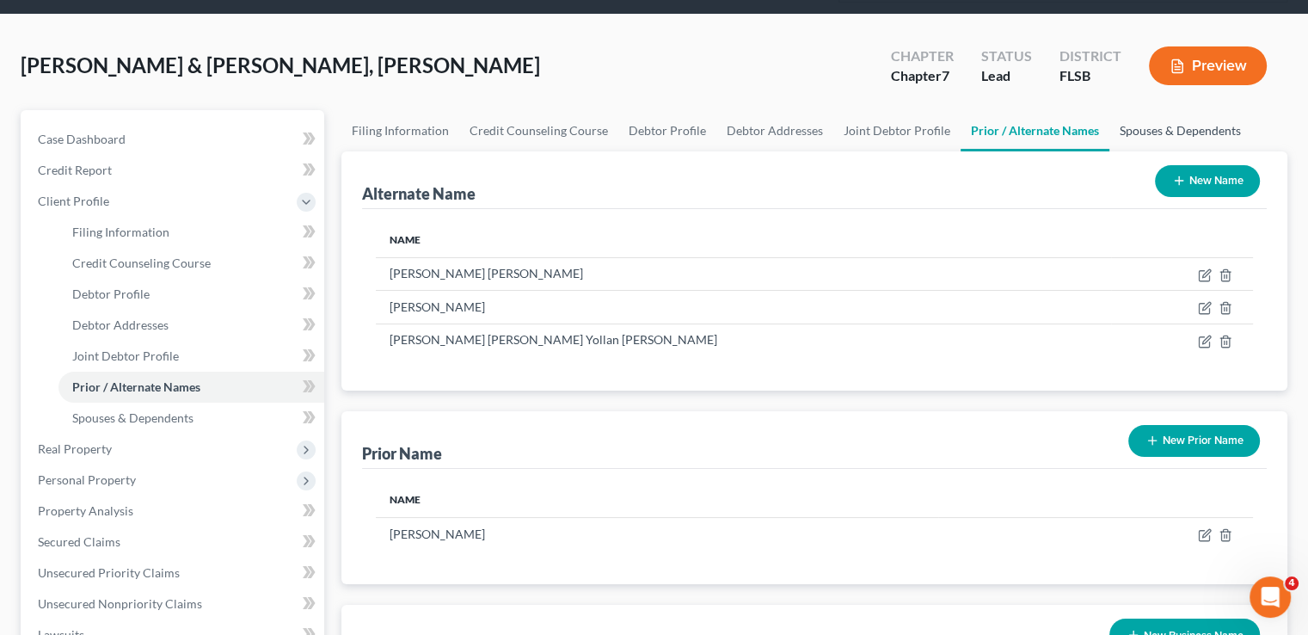
click at [1142, 110] on link "Spouses & Dependents" at bounding box center [1180, 130] width 142 height 41
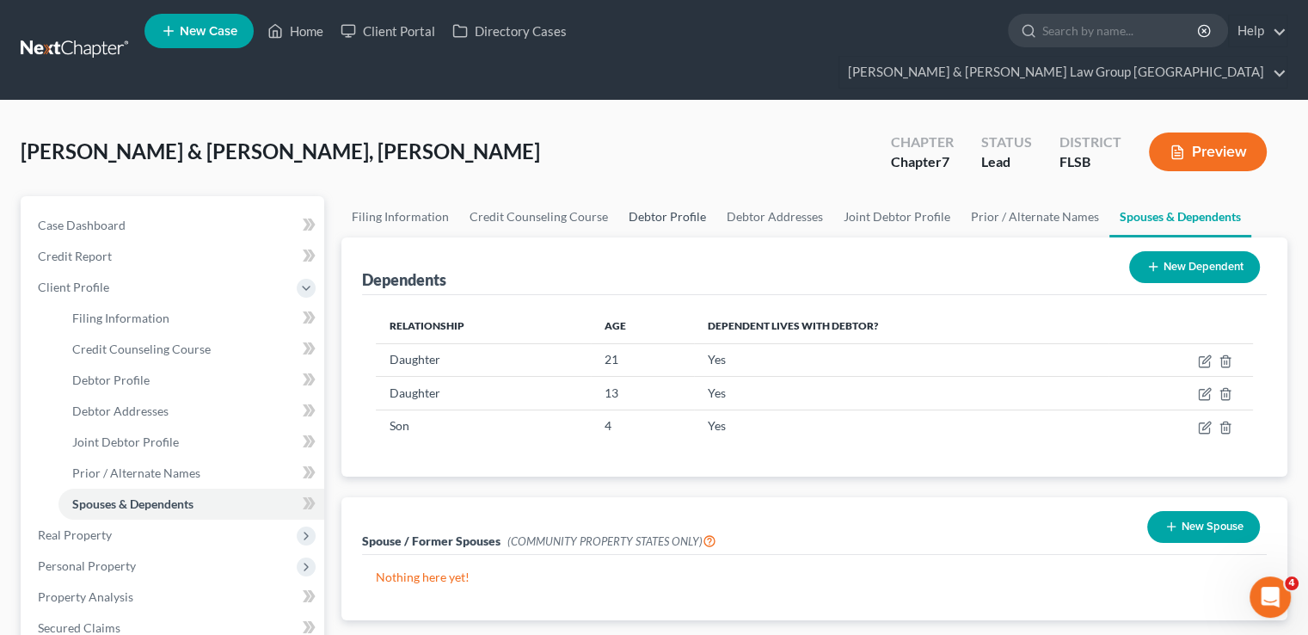
click at [677, 196] on link "Debtor Profile" at bounding box center [667, 216] width 98 height 41
select select "1"
select select "4"
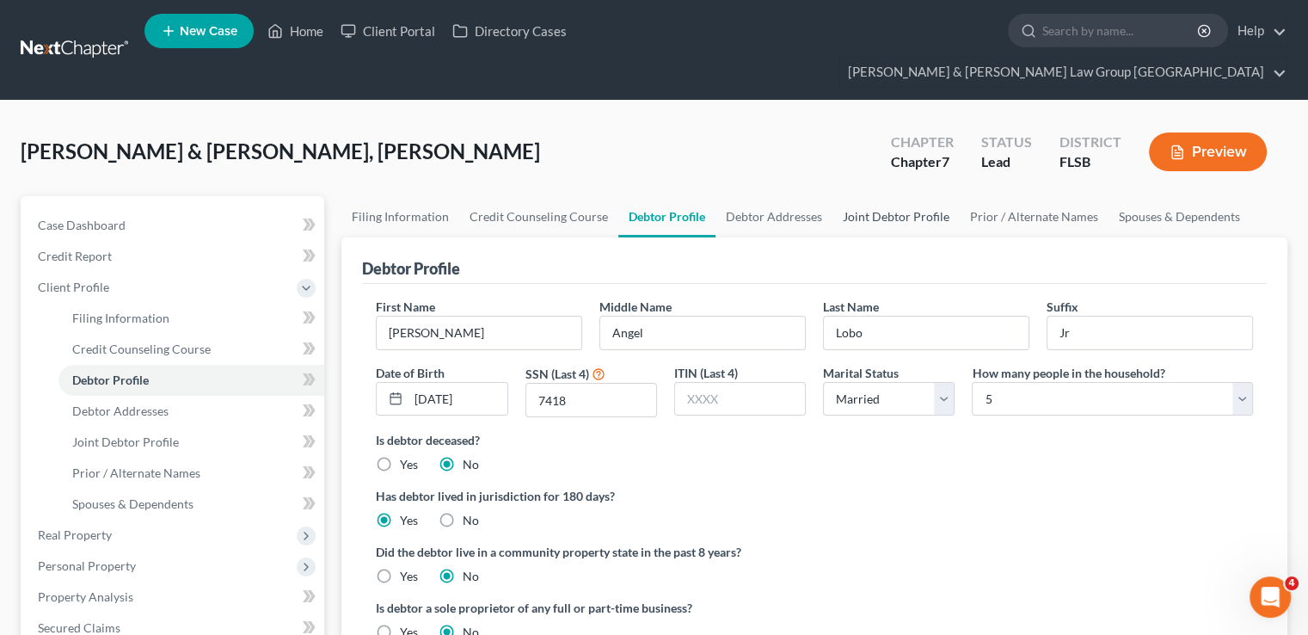
click at [862, 196] on link "Joint Debtor Profile" at bounding box center [895, 216] width 127 height 41
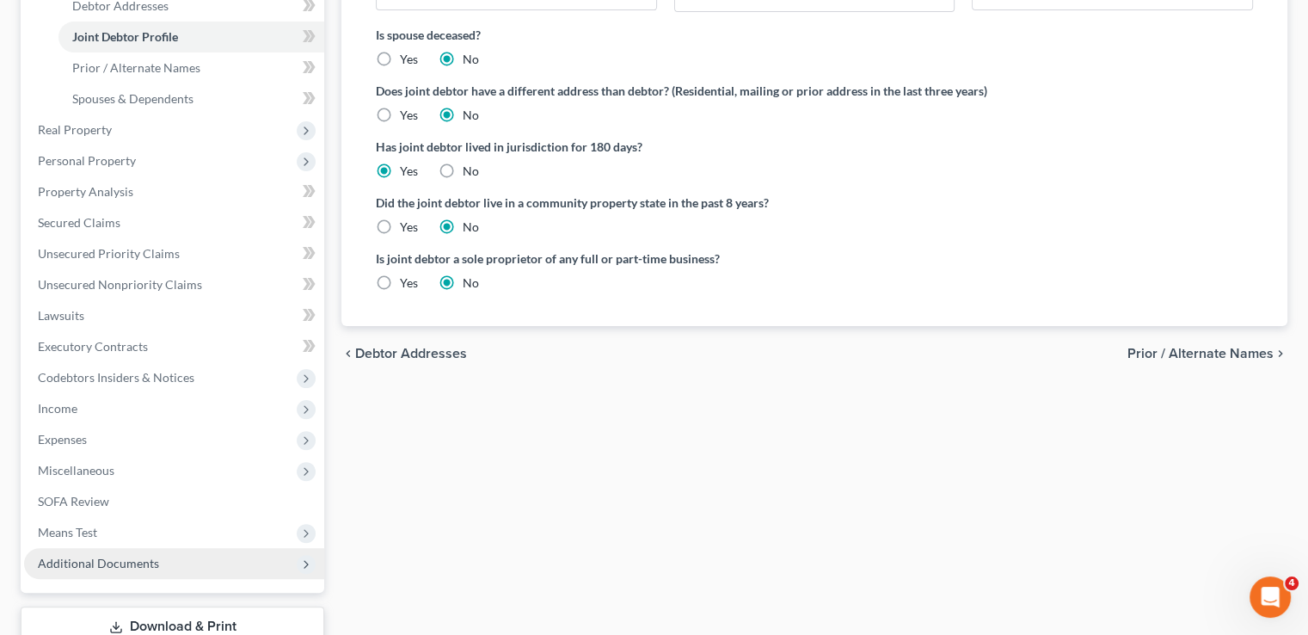
scroll to position [430, 0]
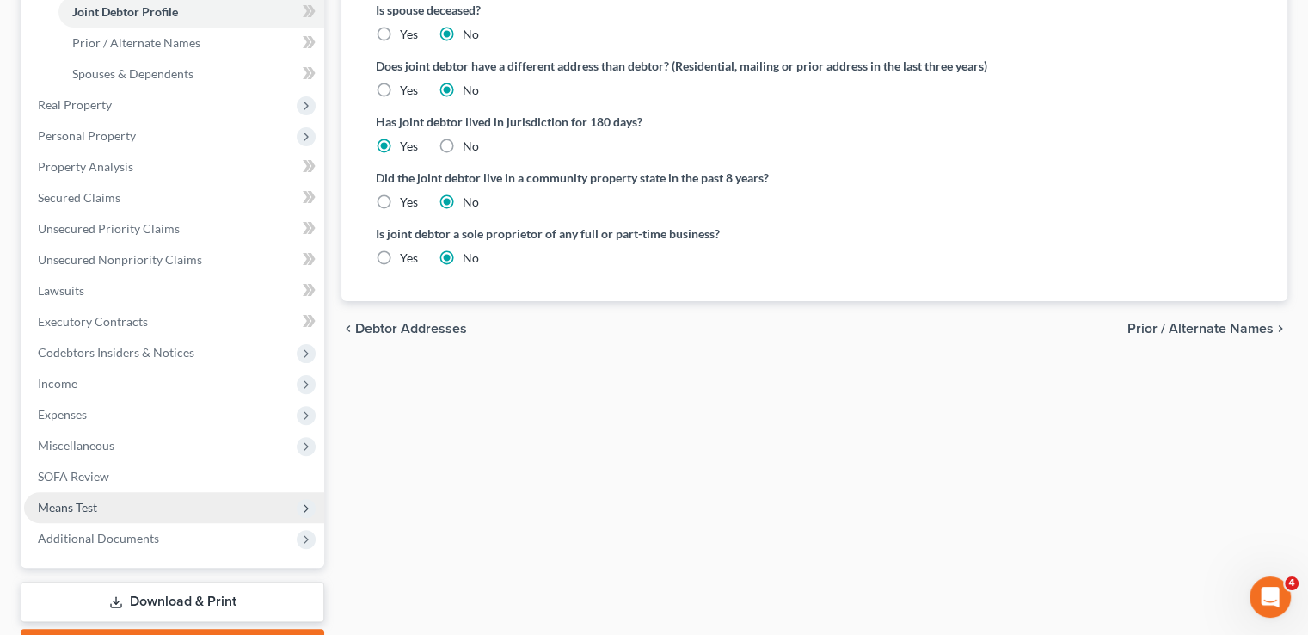
click at [97, 492] on span "Means Test" at bounding box center [174, 507] width 300 height 31
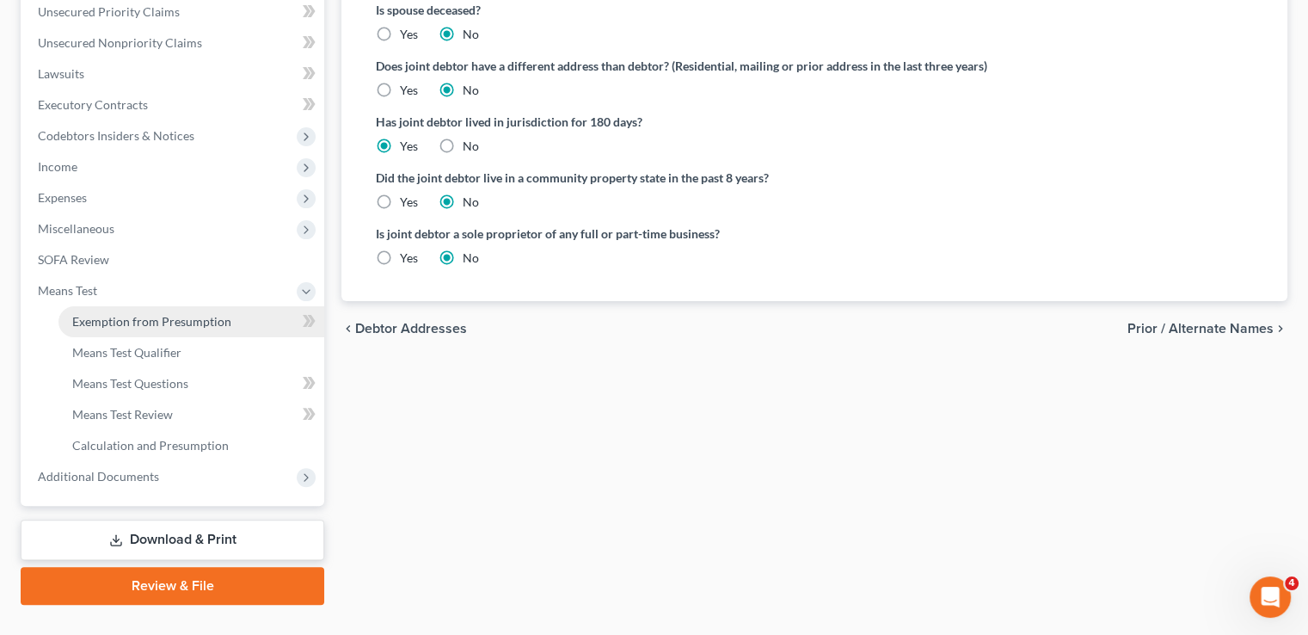
click at [144, 314] on span "Exemption from Presumption" at bounding box center [151, 321] width 159 height 15
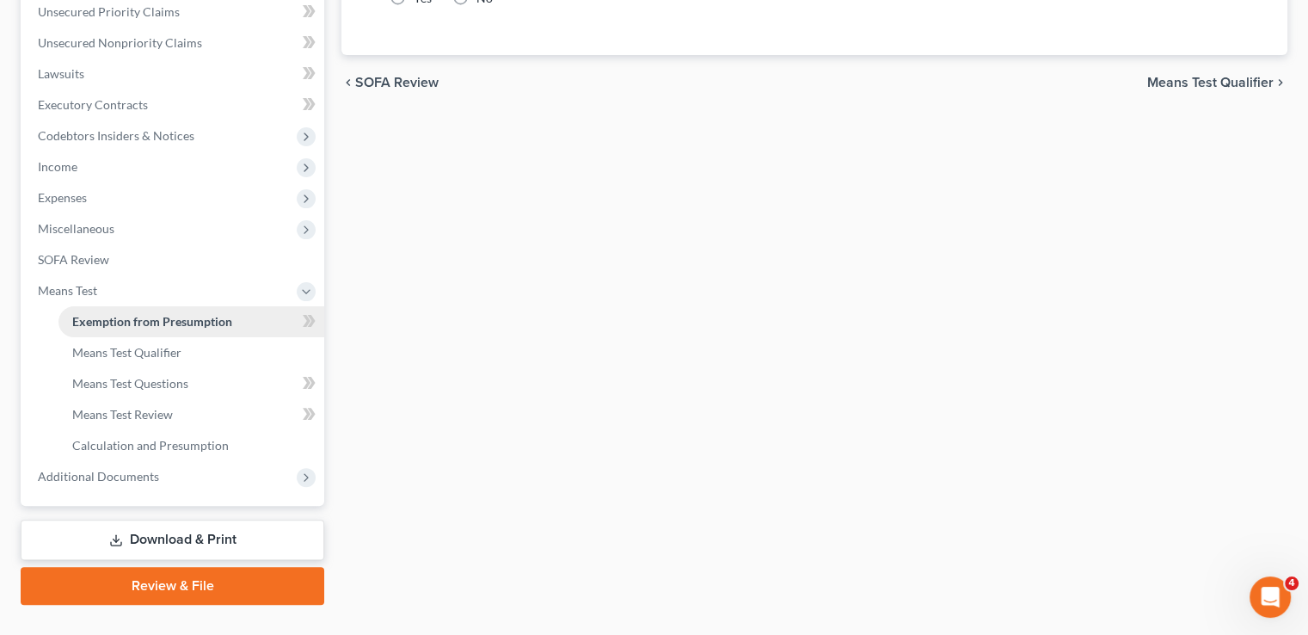
radio input "true"
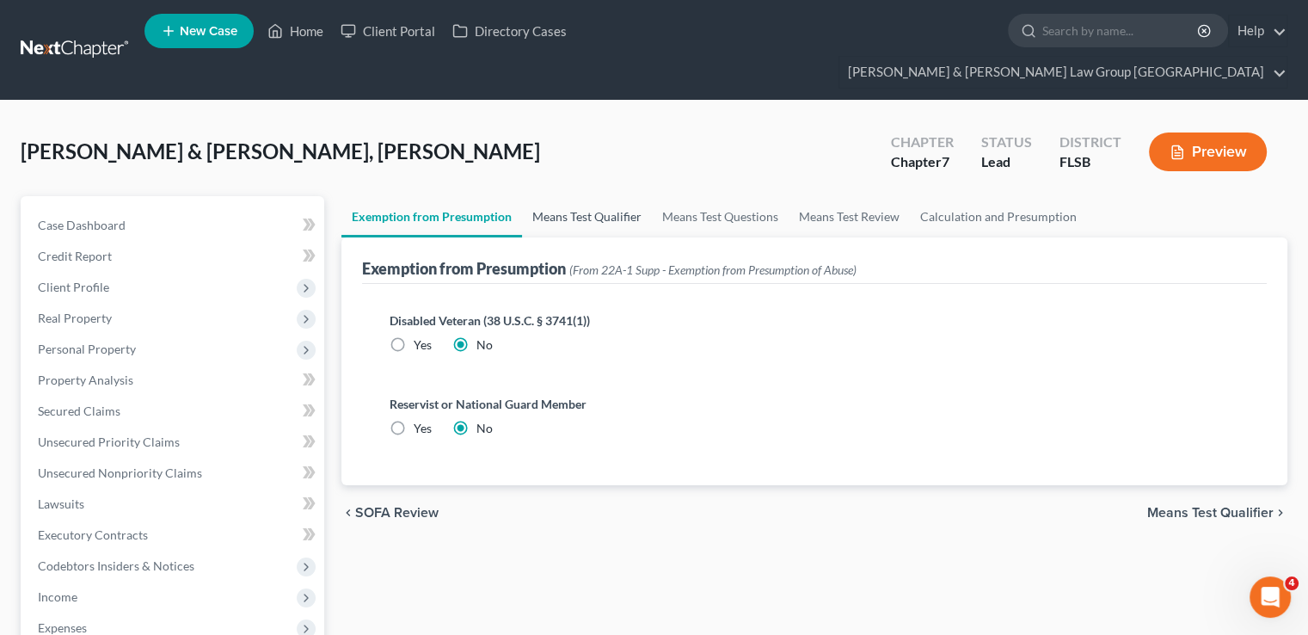
click at [564, 199] on link "Means Test Qualifier" at bounding box center [587, 216] width 130 height 41
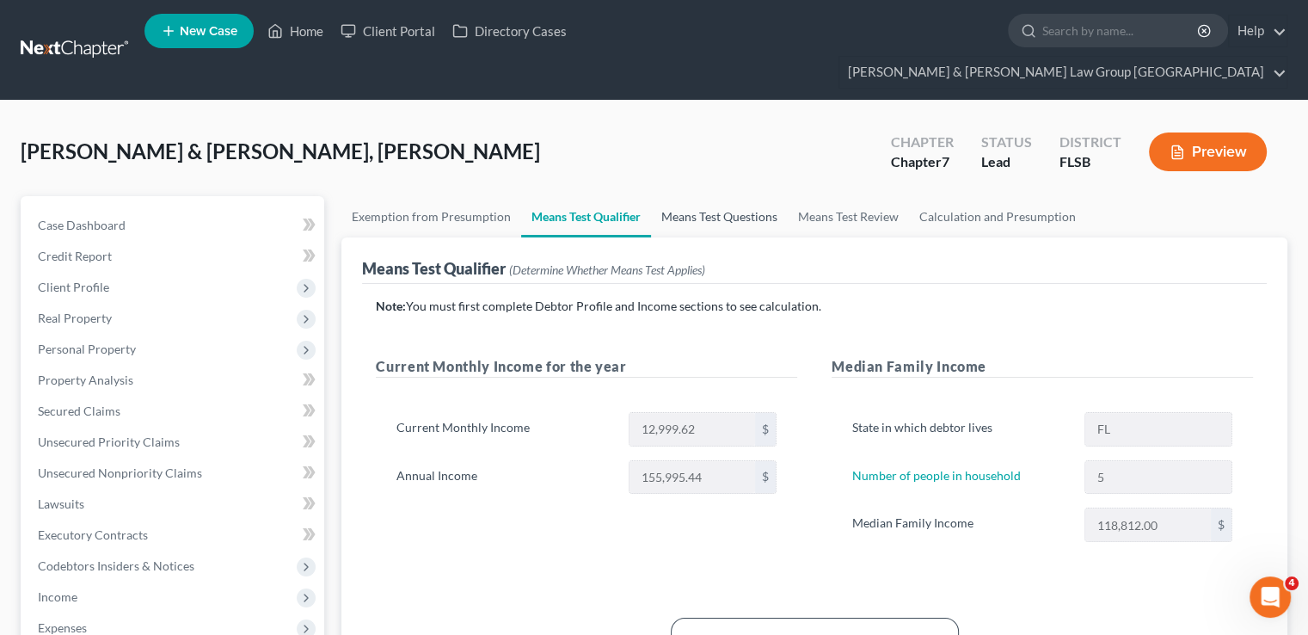
click at [733, 196] on link "Means Test Questions" at bounding box center [719, 216] width 137 height 41
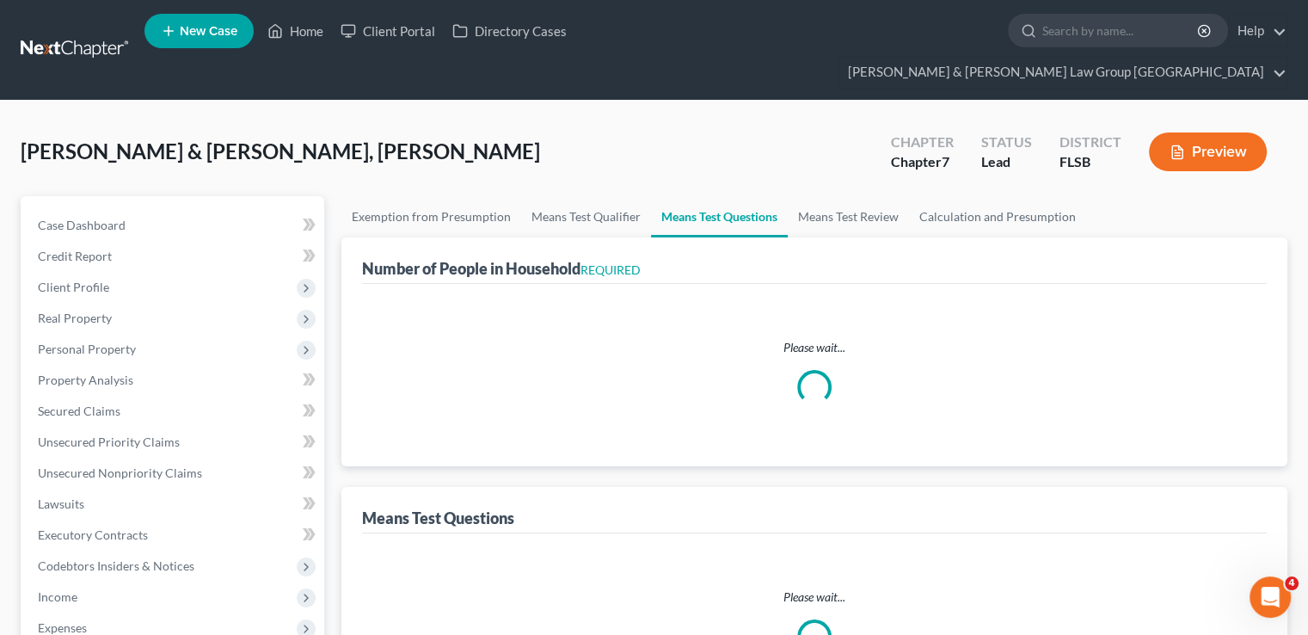
select select "1"
select select "60"
select select "0"
select select "60"
select select "3"
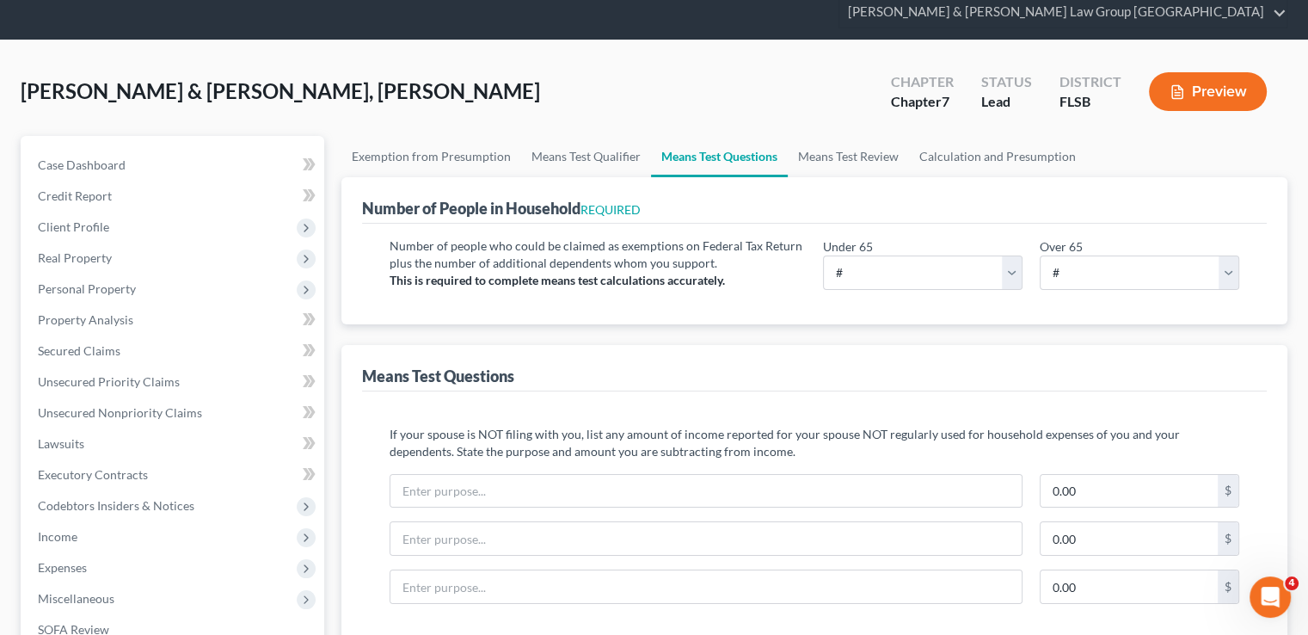
scroll to position [86, 0]
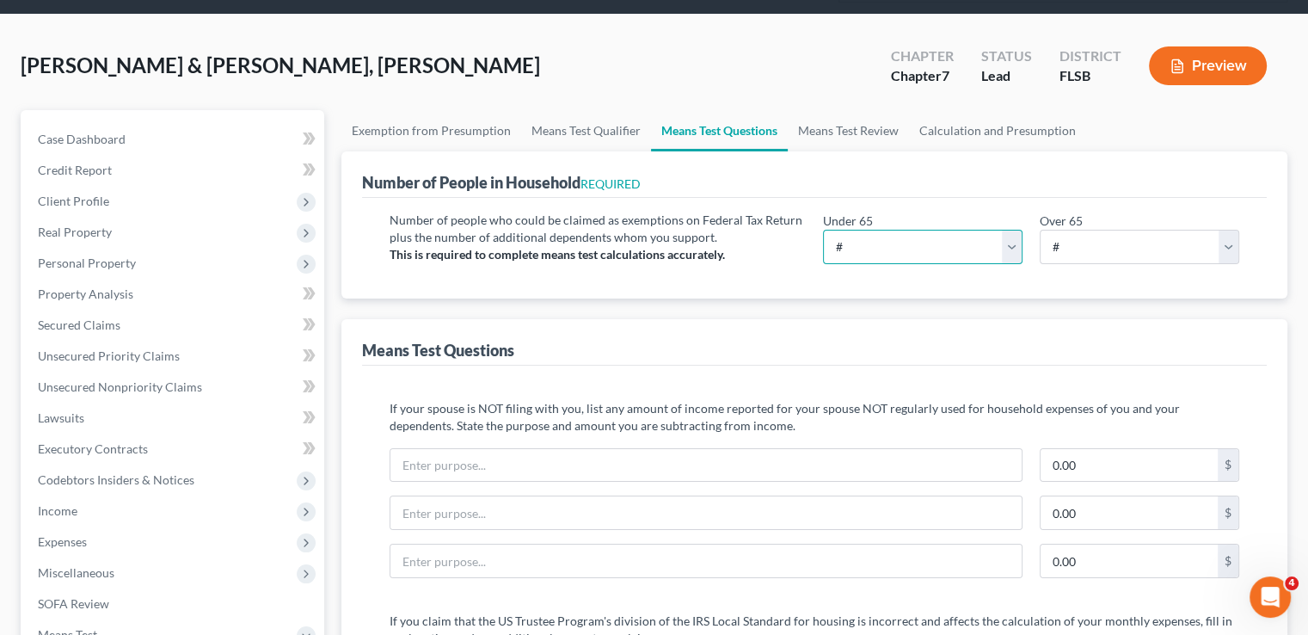
click at [912, 230] on select "# 0 1 2 3 4 5 6 7 8 9 10" at bounding box center [922, 247] width 199 height 34
select select "5"
click at [823, 230] on select "# 0 1 2 3 4 5 6 7 8 9 10" at bounding box center [922, 247] width 199 height 34
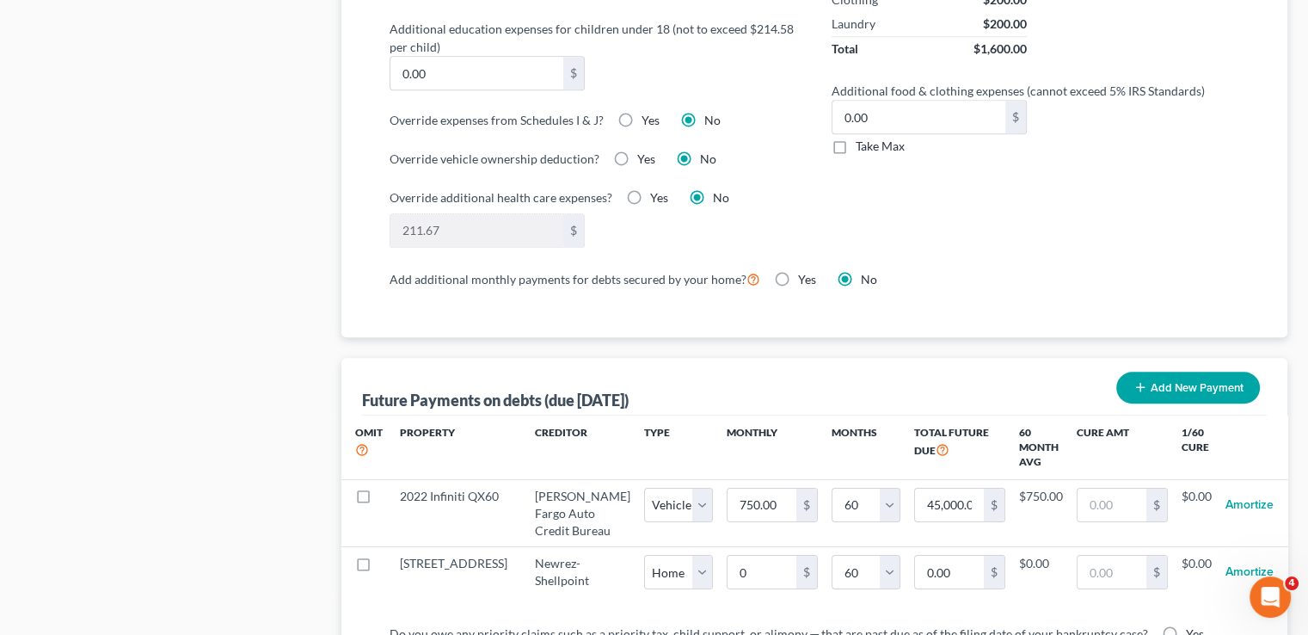
scroll to position [1462, 0]
